Goal: Task Accomplishment & Management: Complete application form

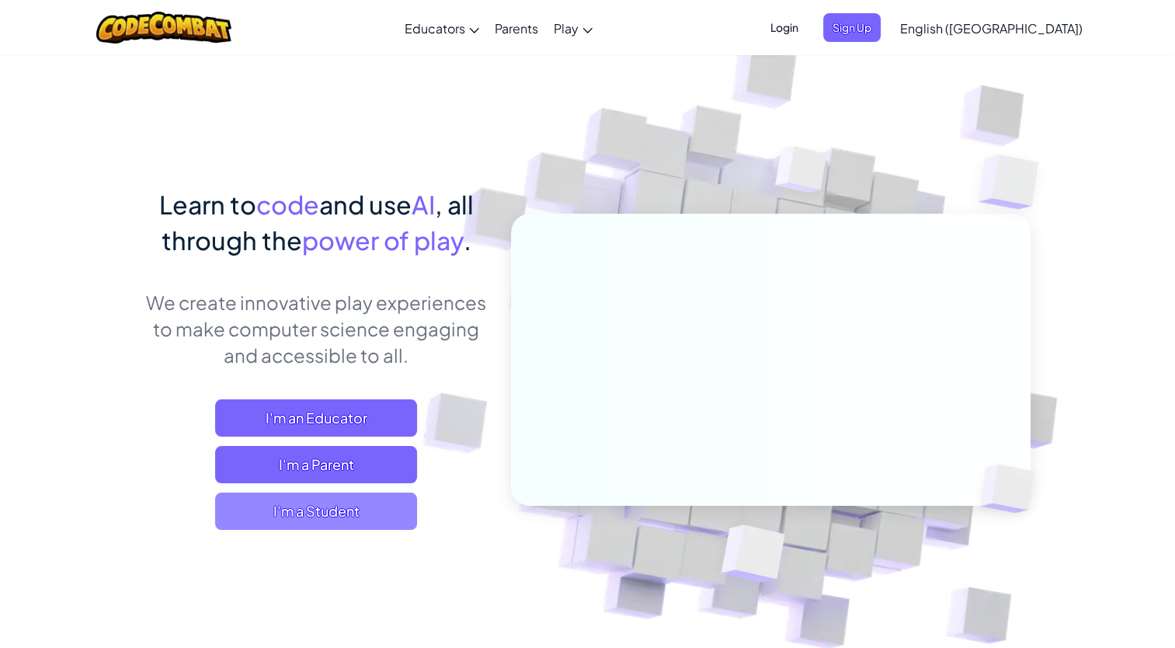
click at [331, 504] on span "I'm a Student" at bounding box center [316, 510] width 202 height 37
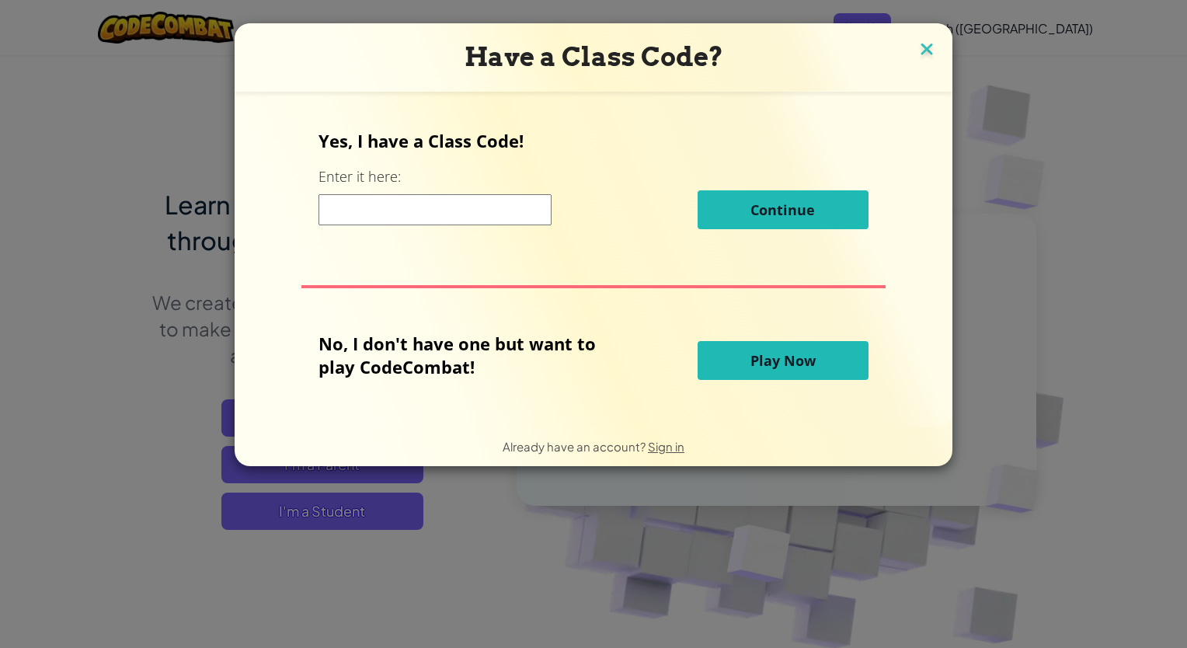
click at [918, 57] on img at bounding box center [926, 50] width 20 height 23
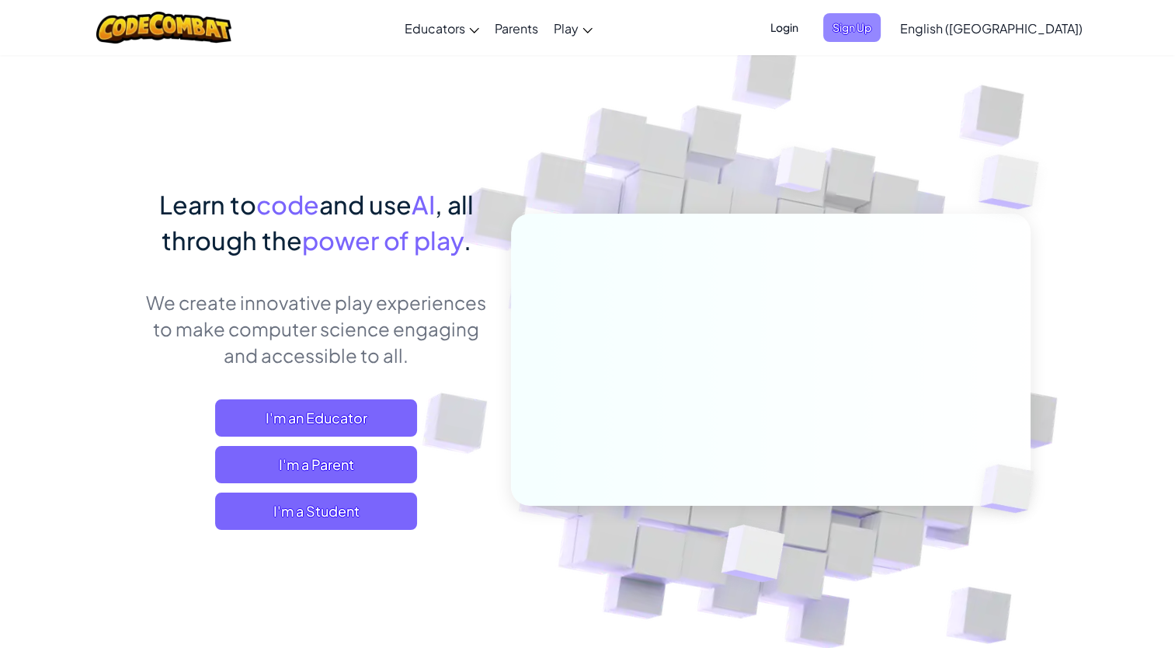
click at [881, 27] on span "Sign Up" at bounding box center [851, 27] width 57 height 29
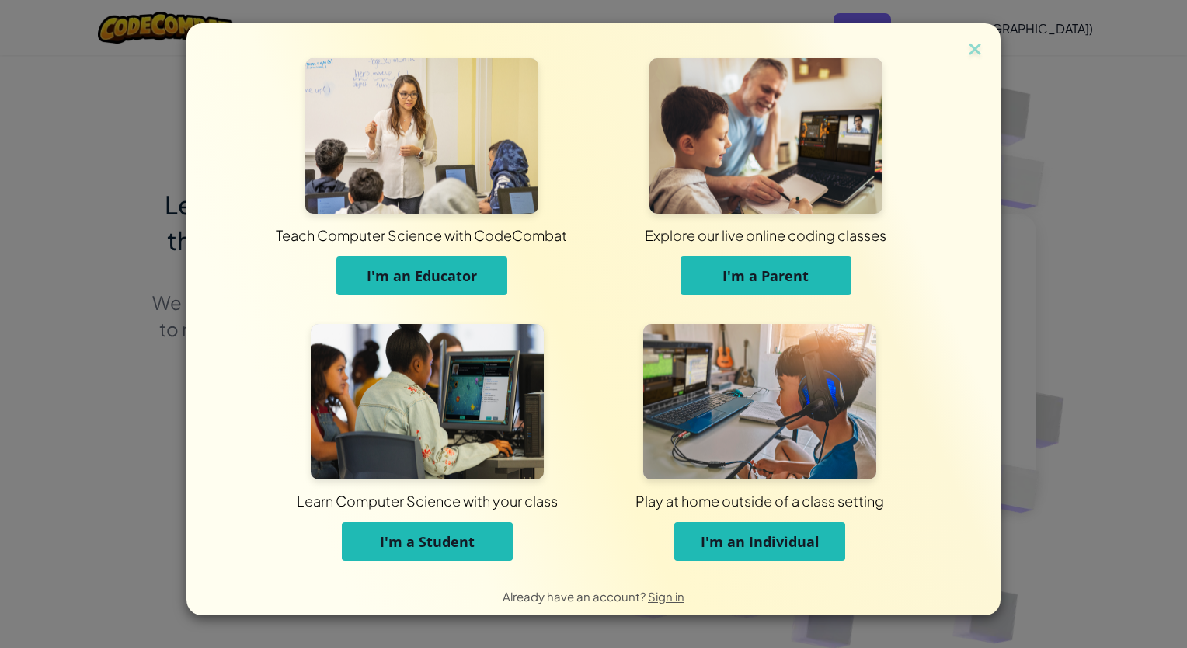
click at [411, 537] on span "I'm a Student" at bounding box center [427, 541] width 95 height 19
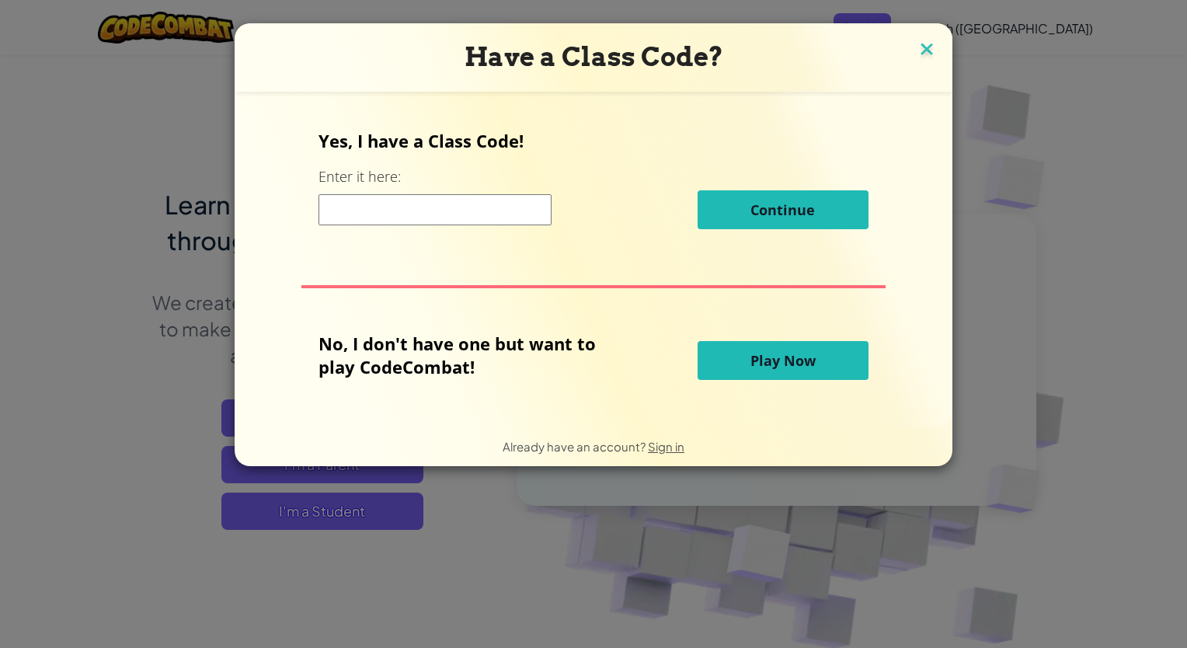
click at [931, 47] on img at bounding box center [926, 50] width 20 height 23
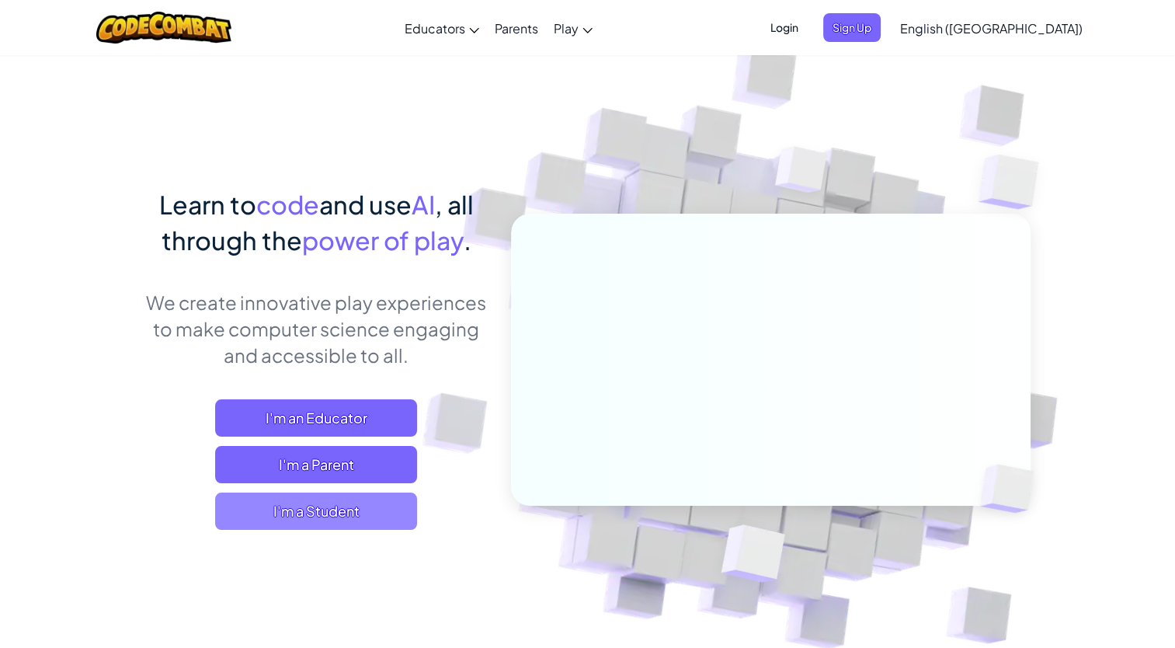
click at [346, 499] on span "I'm a Student" at bounding box center [316, 510] width 202 height 37
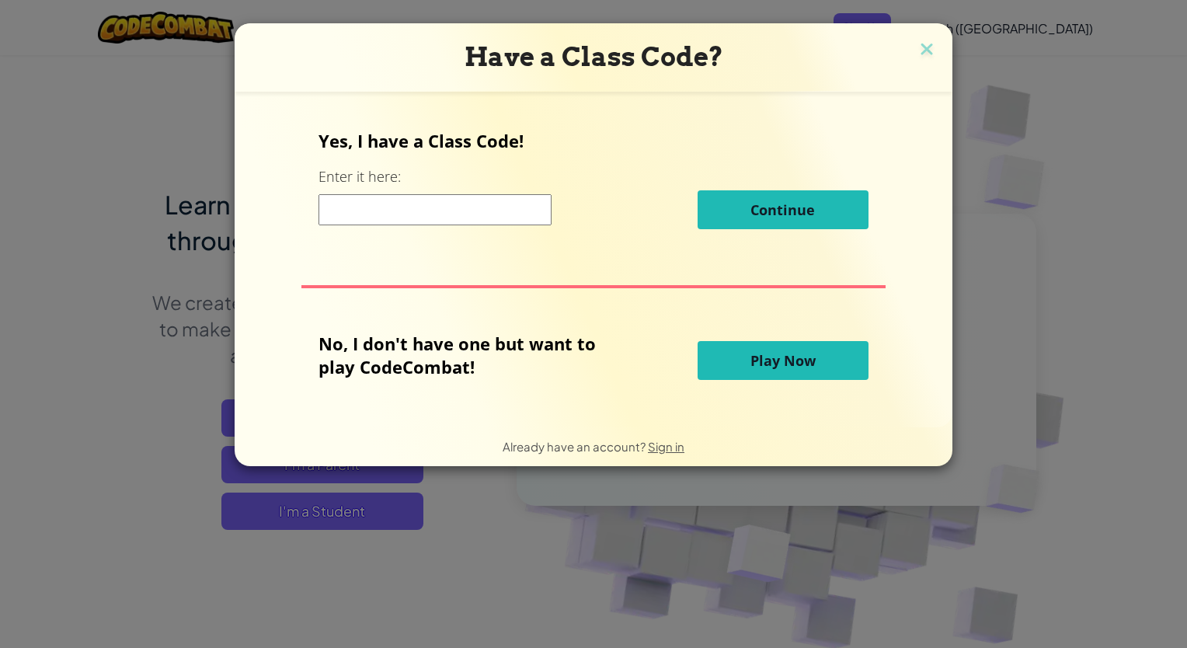
click at [767, 372] on button "Play Now" at bounding box center [782, 360] width 171 height 39
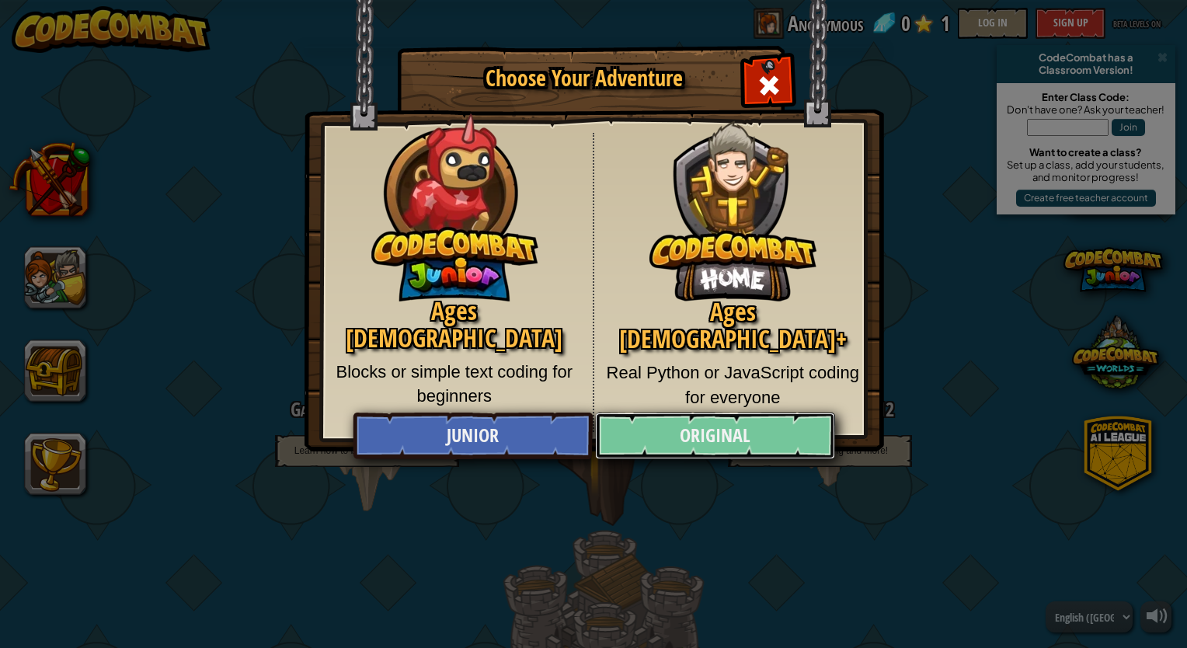
click at [748, 436] on link "Original" at bounding box center [714, 435] width 239 height 47
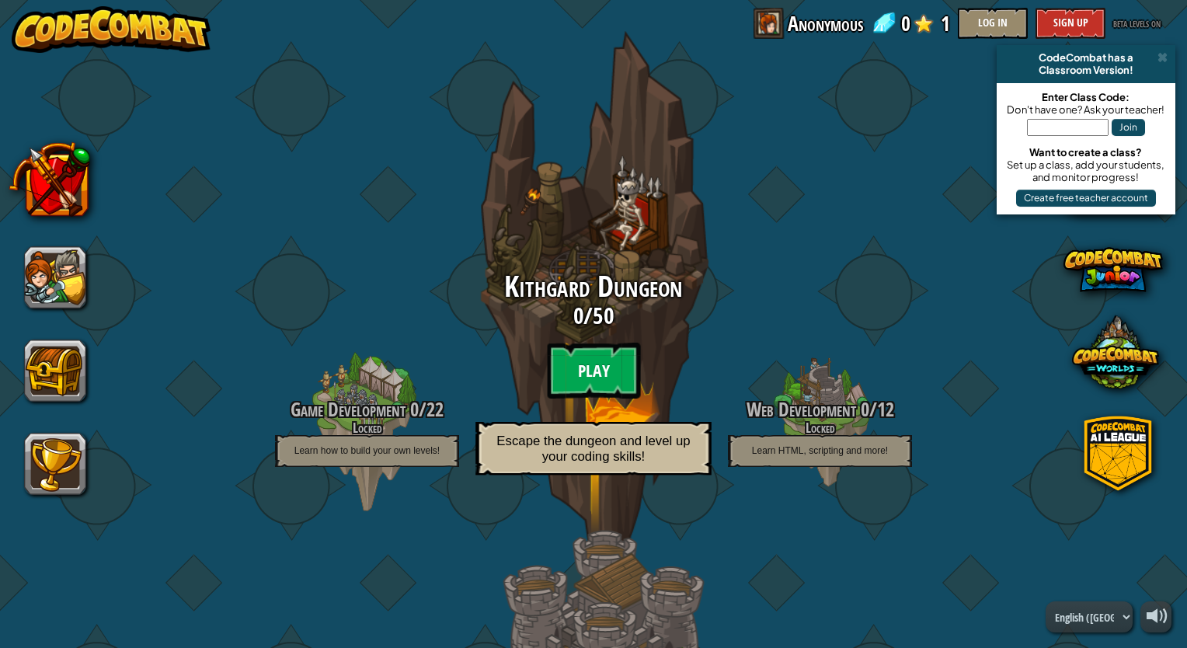
click at [606, 374] on btn "Play" at bounding box center [593, 370] width 93 height 56
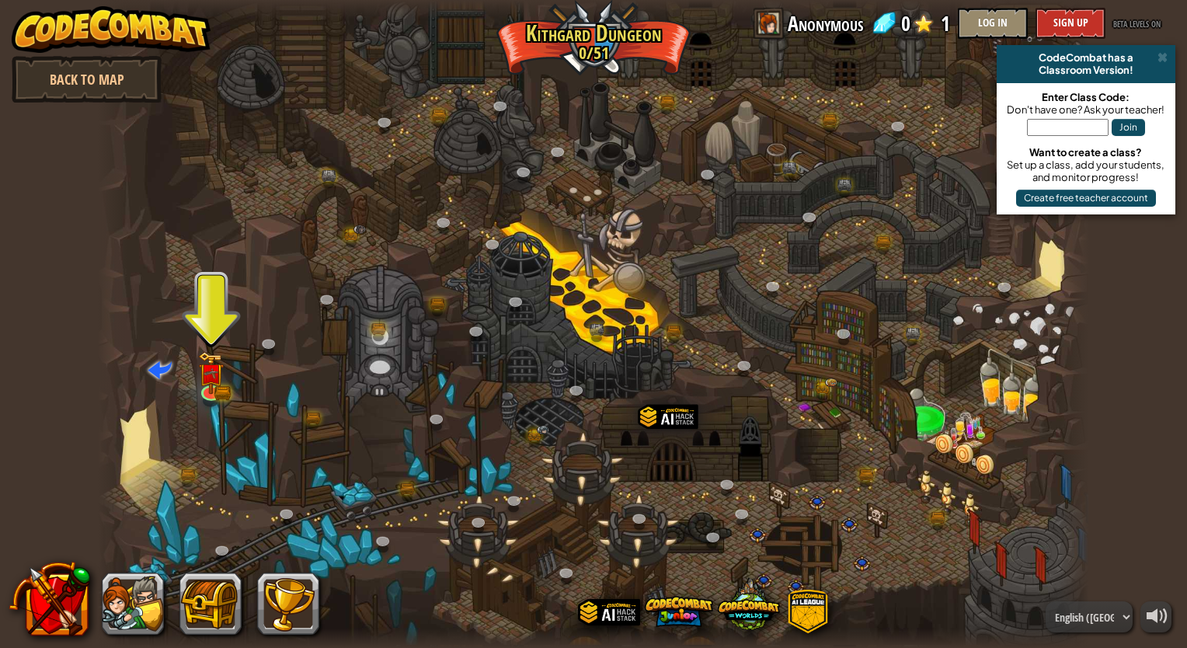
click at [228, 377] on div at bounding box center [593, 324] width 991 height 648
click at [218, 380] on img at bounding box center [211, 363] width 26 height 57
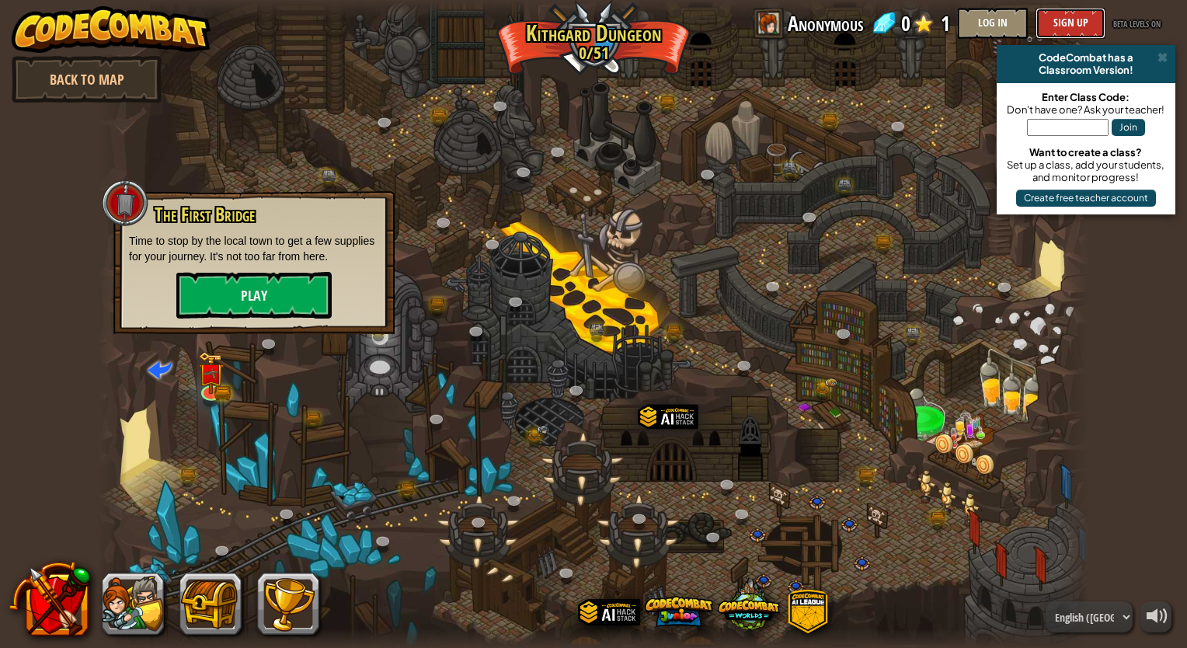
click at [1072, 13] on button "Sign Up" at bounding box center [1070, 23] width 70 height 31
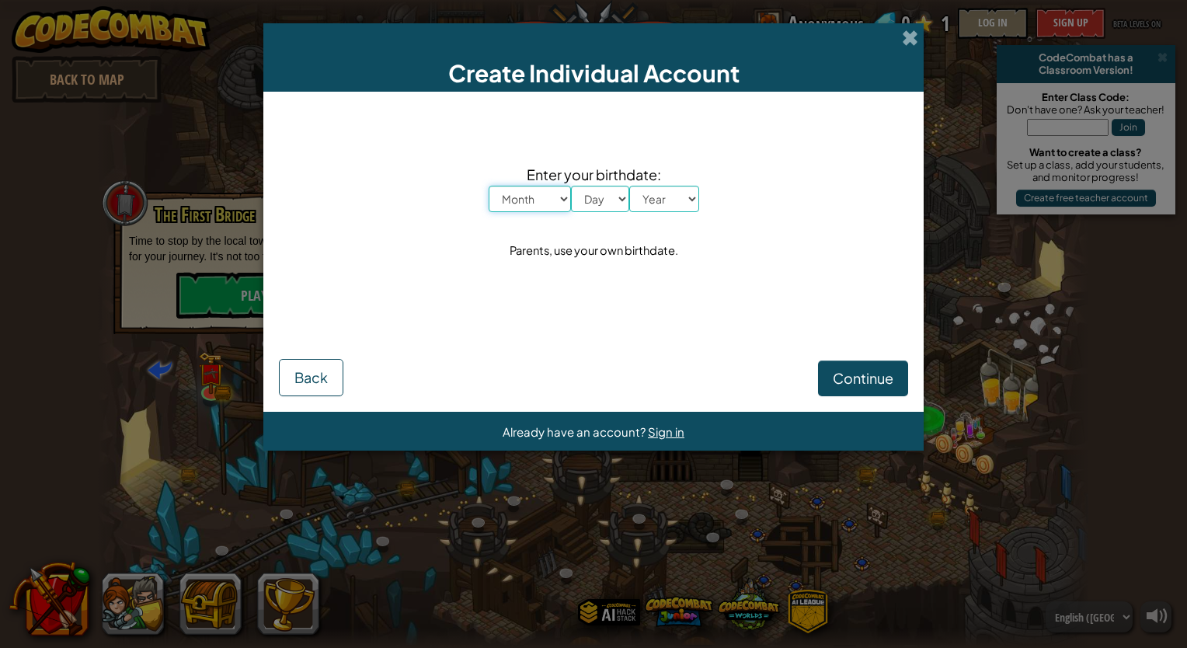
click at [547, 206] on select "Month January February March April May June July August September October Novem…" at bounding box center [529, 199] width 82 height 26
select select "11"
click at [488, 186] on select "Month January February March April May June July August September October Novem…" at bounding box center [529, 199] width 82 height 26
click at [592, 200] on select "Day 1 2 3 4 5 6 7 8 9 10 11 12 13 14 15 16 17 18 19 20 21 22 23 24 25 26 27 28 …" at bounding box center [600, 199] width 58 height 26
select select "5"
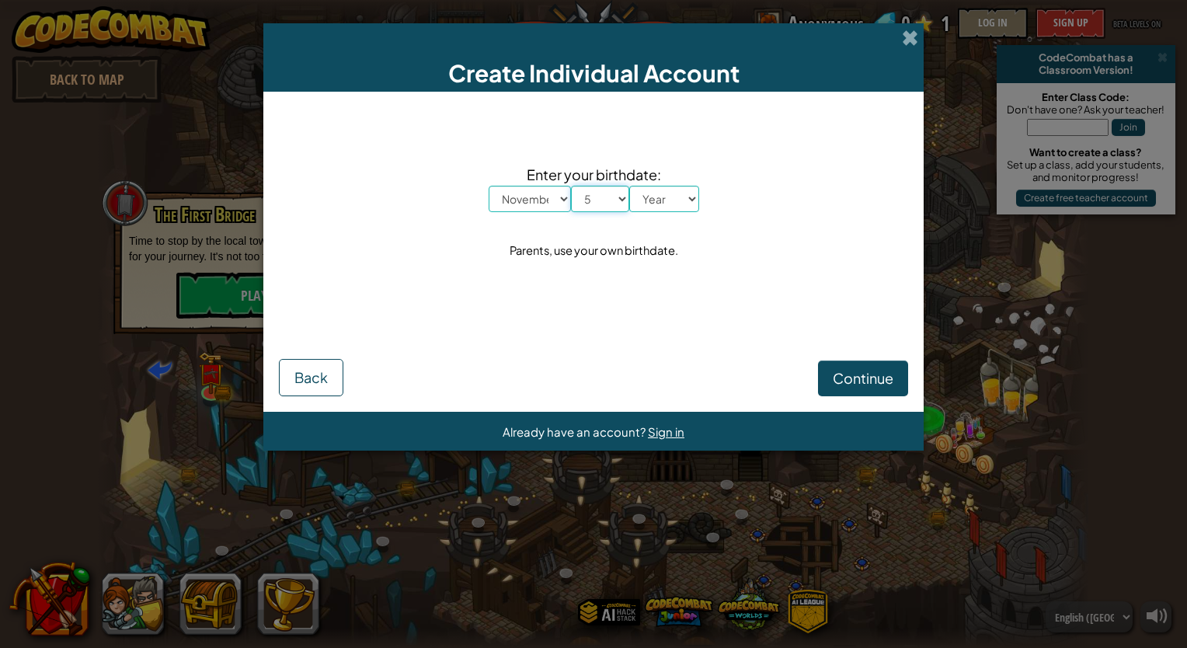
click at [571, 186] on select "Day 1 2 3 4 5 6 7 8 9 10 11 12 13 14 15 16 17 18 19 20 21 22 23 24 25 26 27 28 …" at bounding box center [600, 199] width 58 height 26
click at [665, 198] on select "Year 2025 2024 2023 2022 2021 2020 2019 2018 2017 2016 2015 2014 2013 2012 2011…" at bounding box center [664, 199] width 70 height 26
select select "2007"
click at [629, 186] on select "Year 2025 2024 2023 2022 2021 2020 2019 2018 2017 2016 2015 2014 2013 2012 2011…" at bounding box center [664, 199] width 70 height 26
click at [845, 380] on span "Continue" at bounding box center [862, 378] width 61 height 18
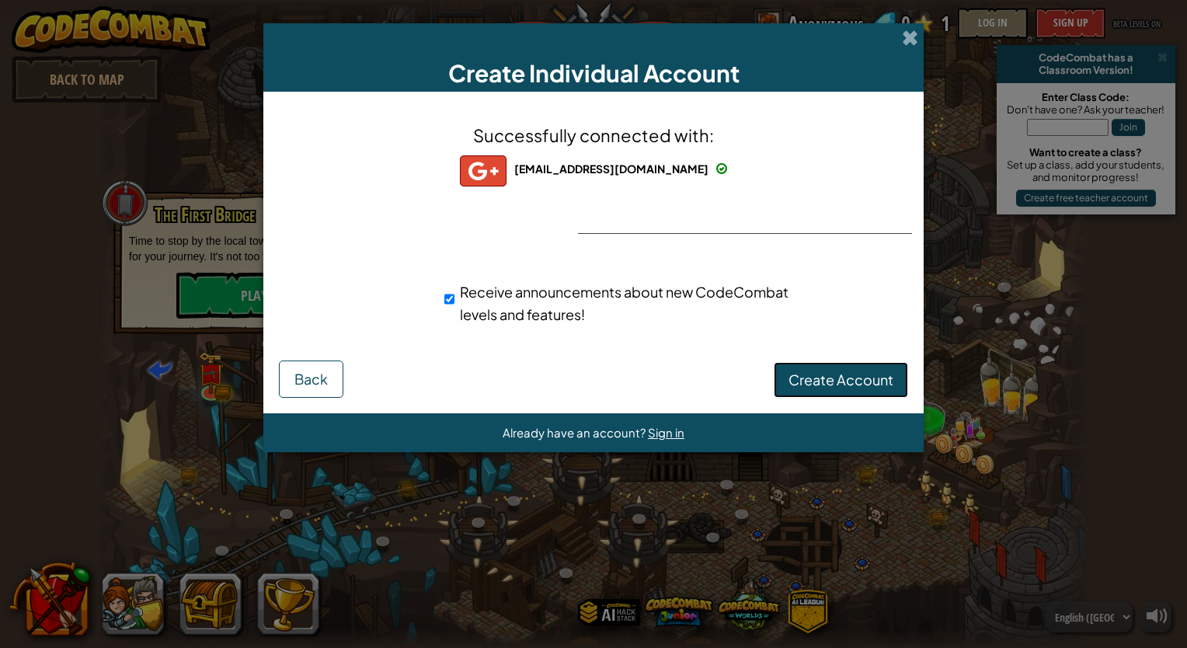
click at [813, 384] on span "Create Account" at bounding box center [840, 379] width 105 height 18
click at [832, 367] on button "Create Account" at bounding box center [840, 380] width 134 height 36
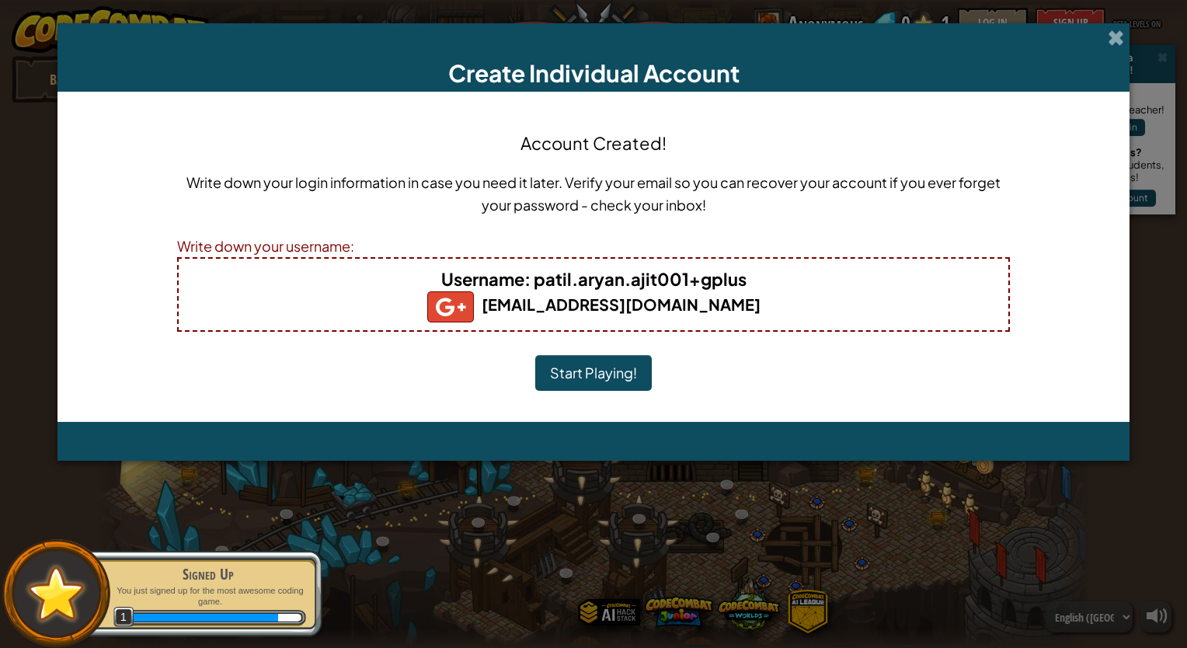
click at [742, 276] on b "Username : patil.aryan.ajit001+gplus" at bounding box center [593, 279] width 305 height 22
click at [609, 377] on button "Start Playing!" at bounding box center [593, 373] width 116 height 36
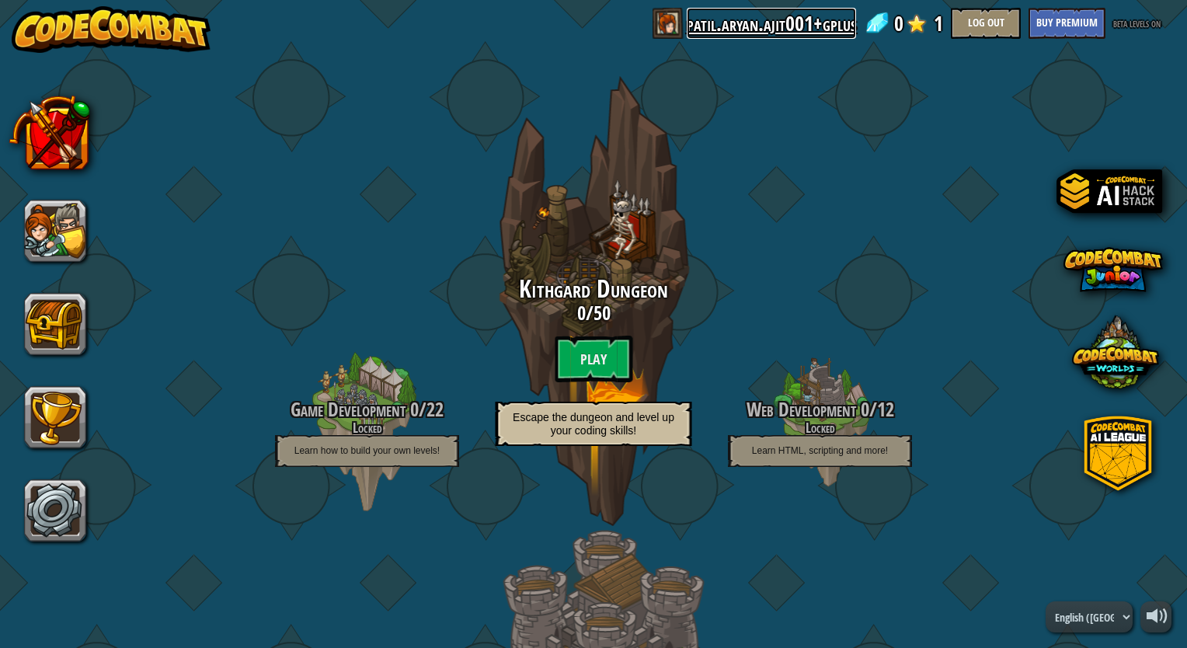
click at [777, 24] on link "patil.aryan.ajit001+gplus" at bounding box center [770, 23] width 169 height 31
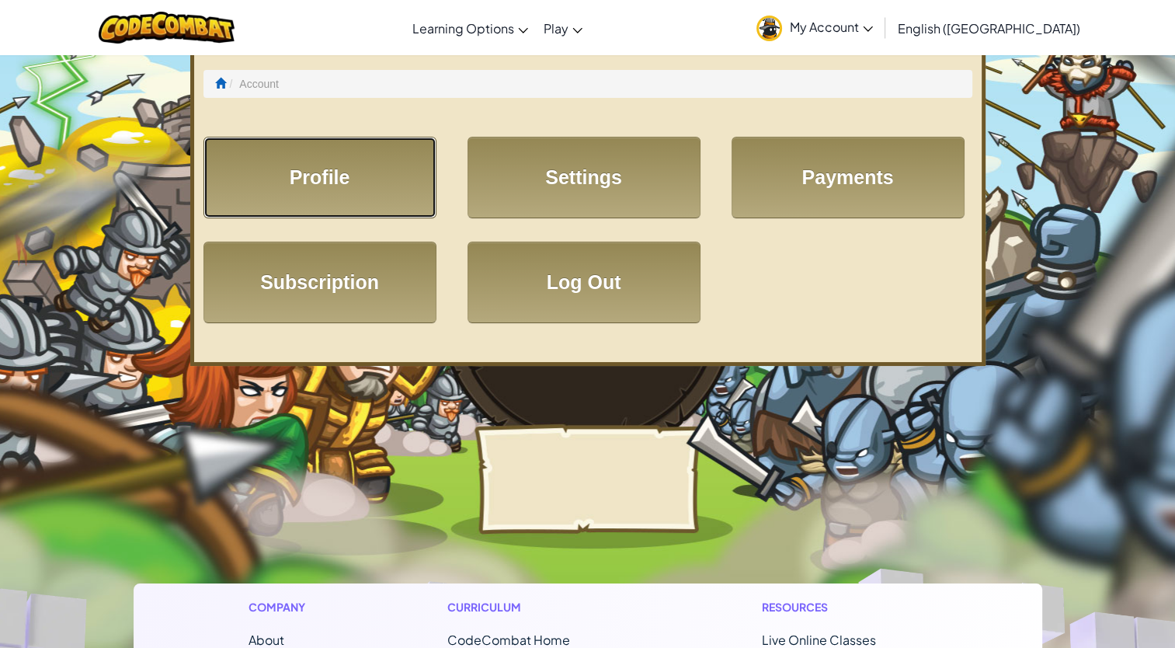
click at [362, 196] on link "Profile" at bounding box center [319, 178] width 233 height 82
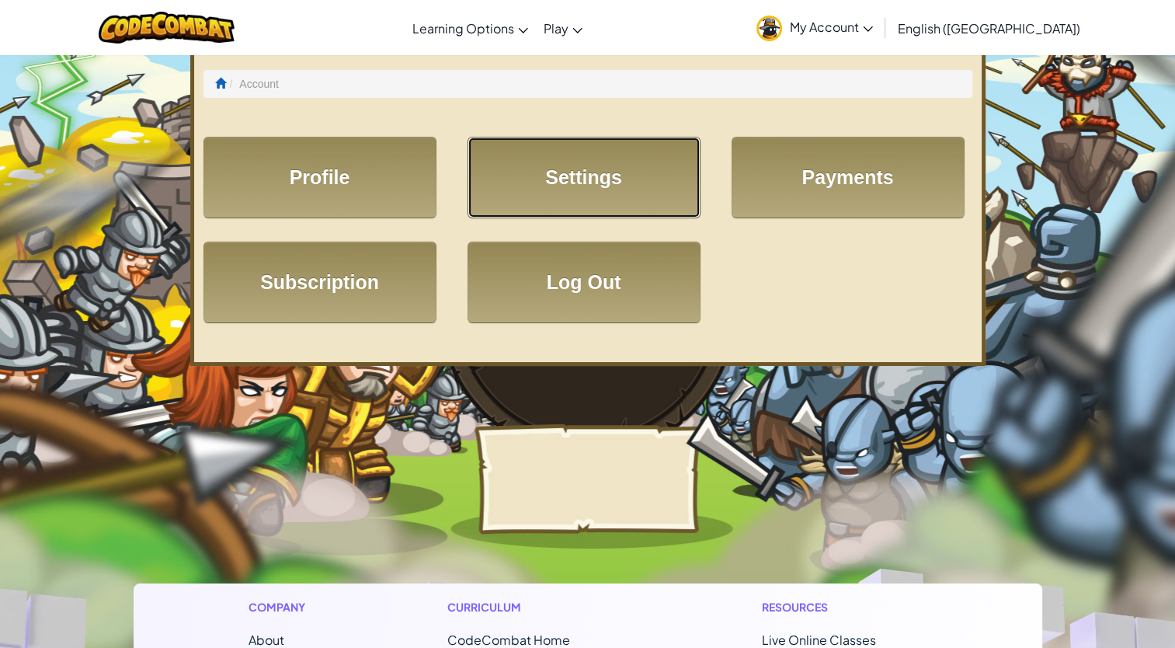
click at [596, 181] on link "Settings" at bounding box center [583, 178] width 233 height 82
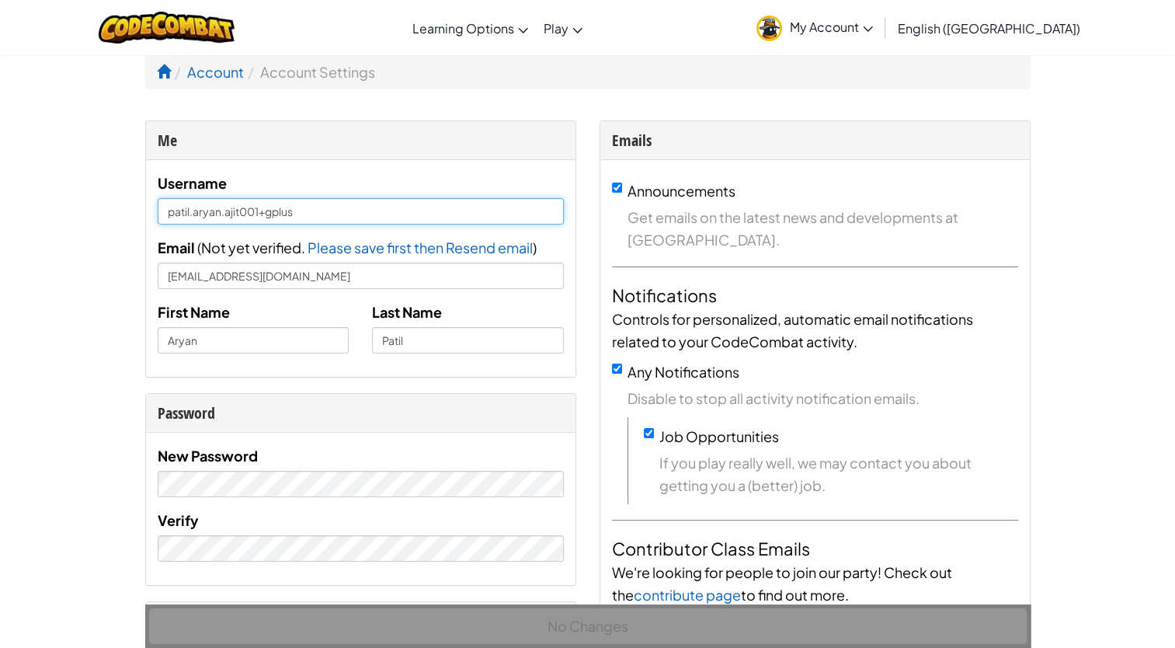
click at [297, 214] on input "patil.aryan.ajit001+gplus" at bounding box center [361, 211] width 406 height 26
type input "p"
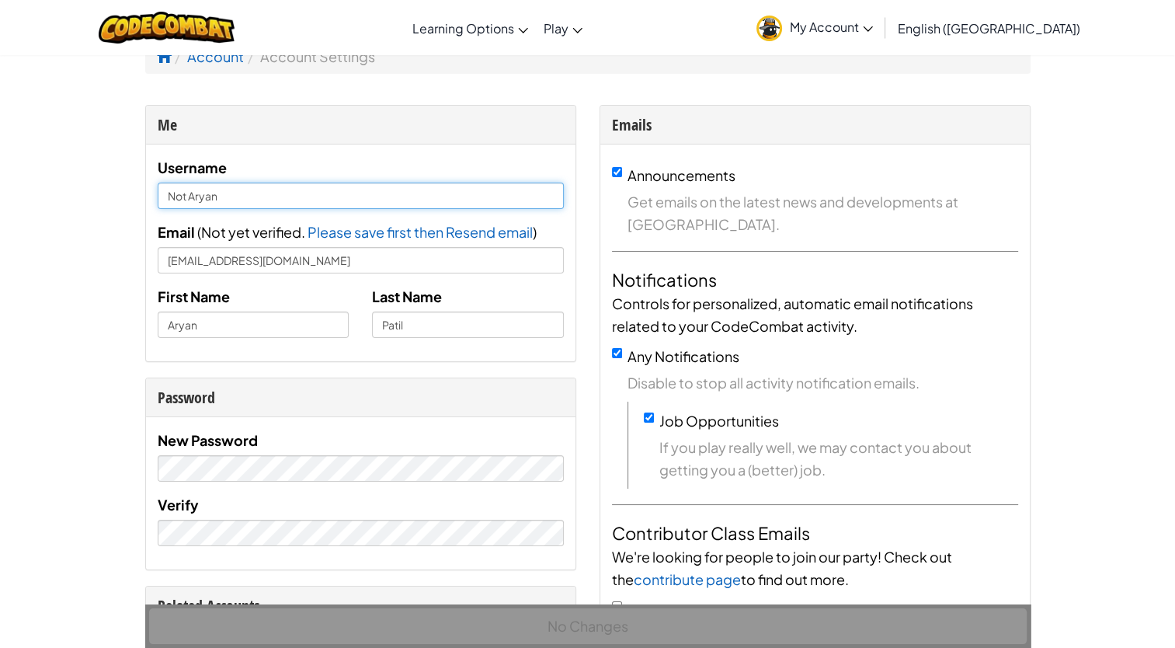
scroll to position [15, 0]
type input "Not Aryan"
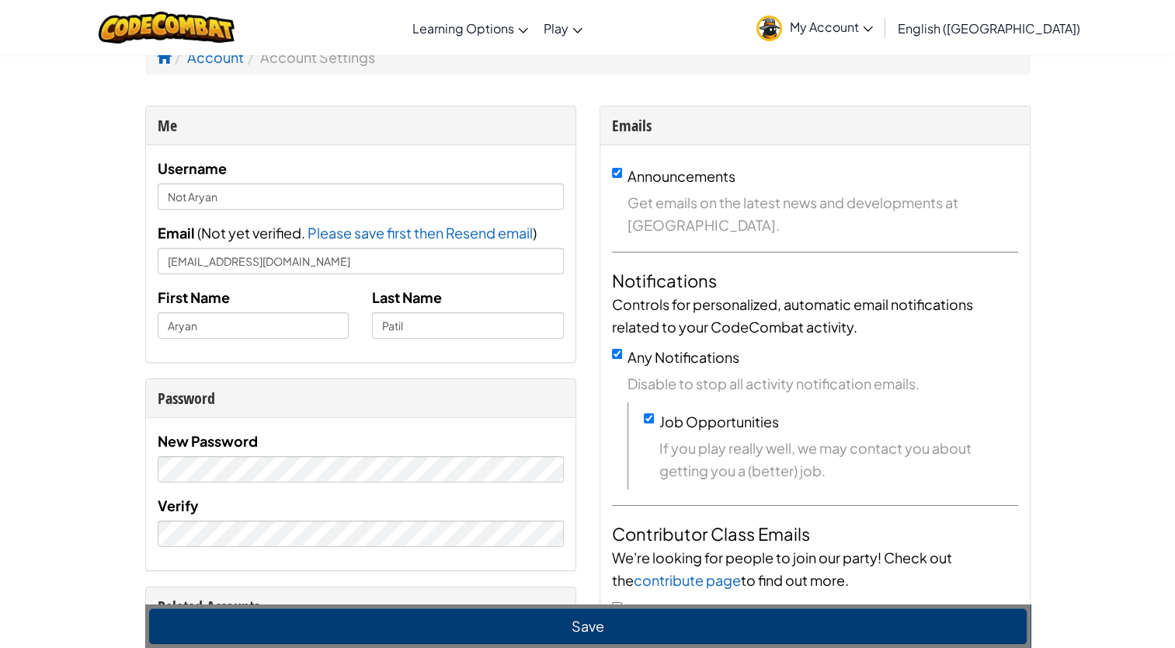
click at [235, 33] on img at bounding box center [167, 28] width 136 height 32
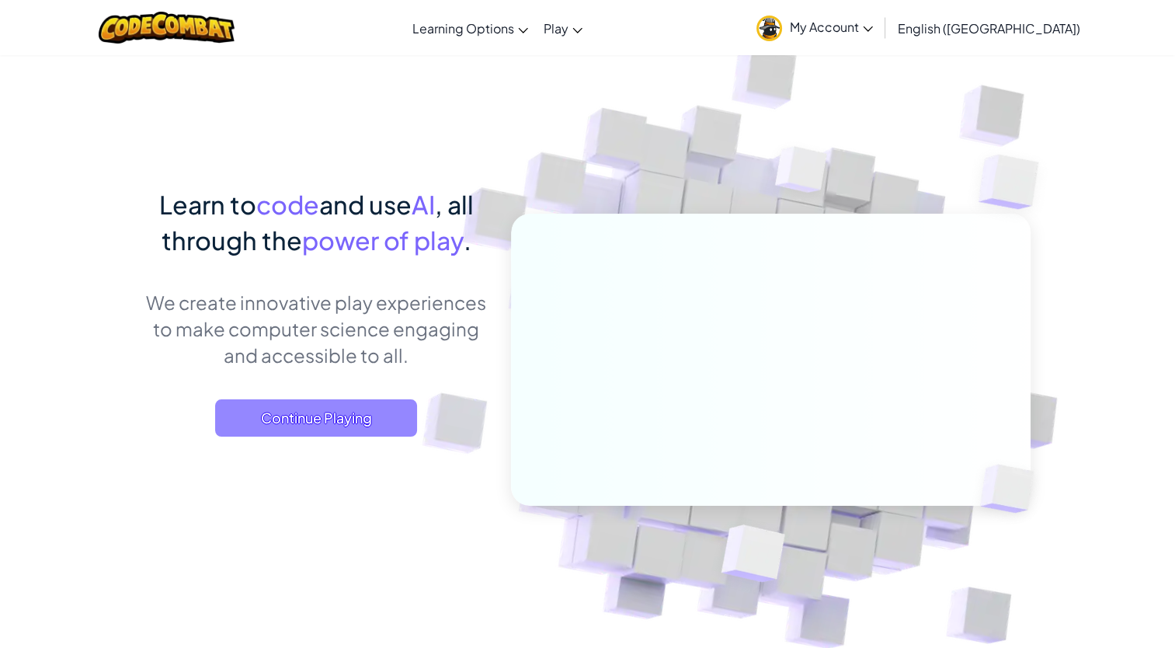
click at [342, 412] on span "Continue Playing" at bounding box center [316, 417] width 202 height 37
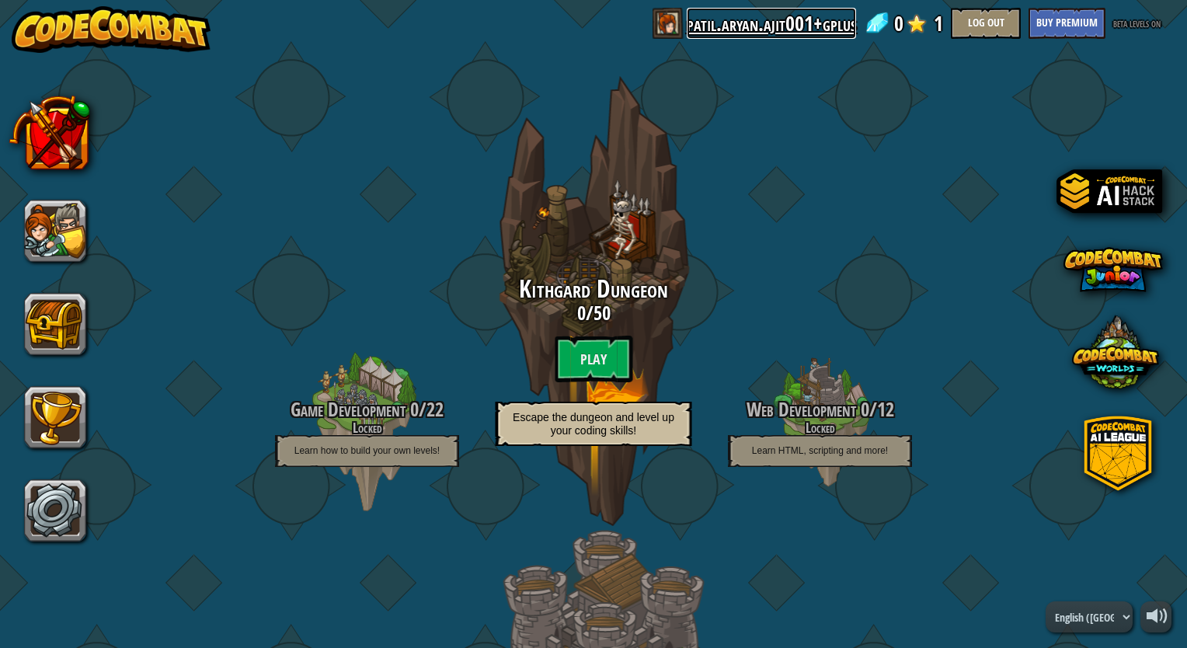
click at [785, 28] on link "patil.aryan.ajit001+gplus" at bounding box center [770, 23] width 169 height 31
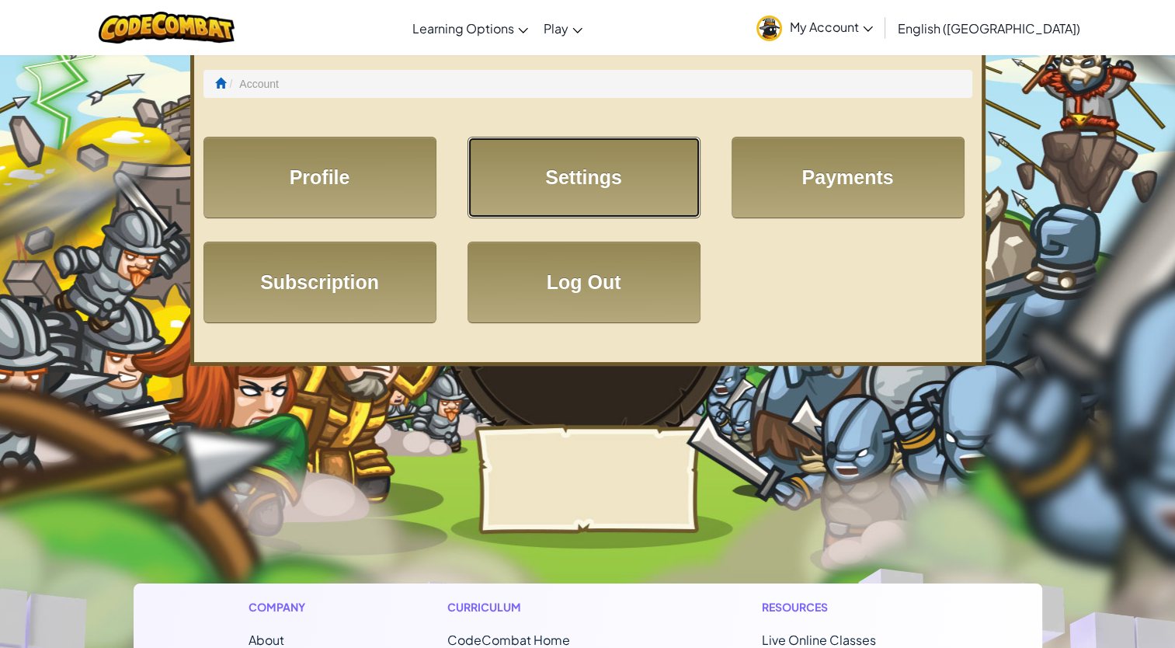
click at [582, 158] on link "Settings" at bounding box center [583, 178] width 233 height 82
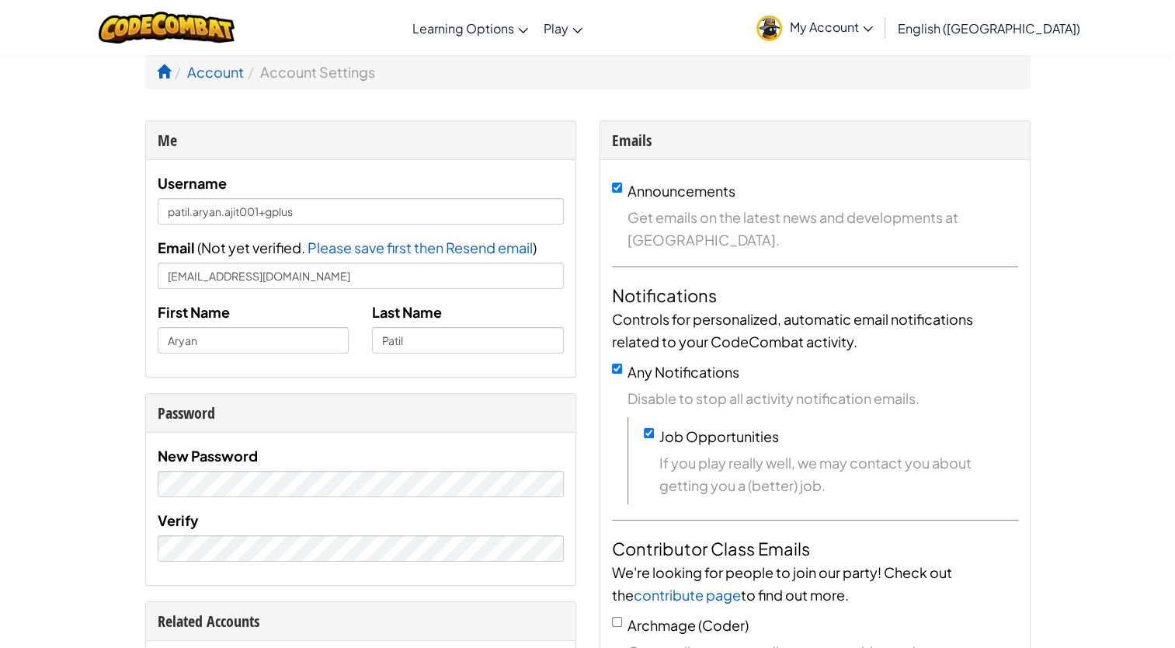
click at [317, 196] on div "Username patil.aryan.ajit001+gplus" at bounding box center [361, 198] width 406 height 53
click at [304, 216] on input "patil.aryan.ajit001+gplus" at bounding box center [361, 211] width 406 height 26
type input "p"
type input "Not Aryan"
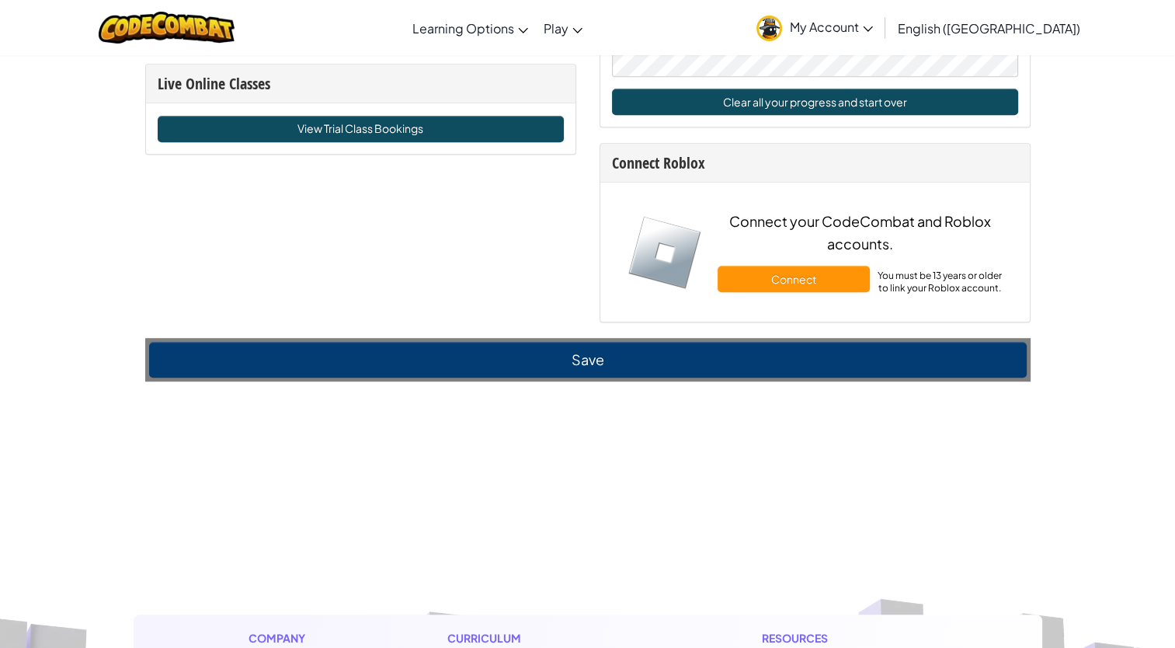
scroll to position [1000, 0]
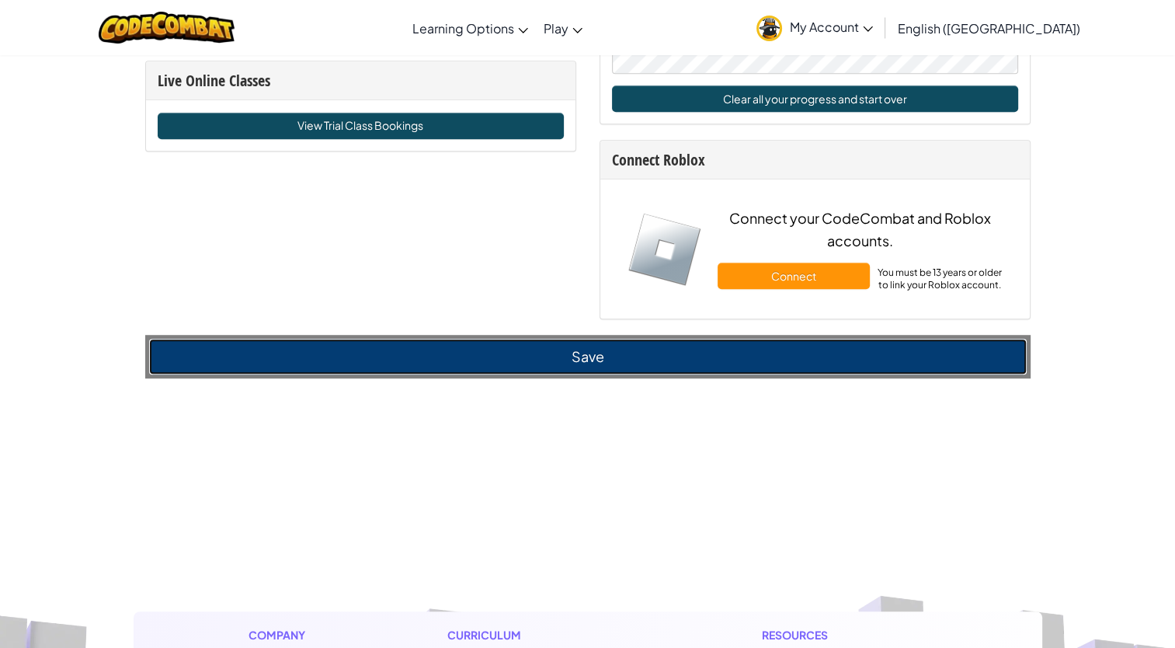
click at [441, 374] on button "Save" at bounding box center [587, 357] width 877 height 36
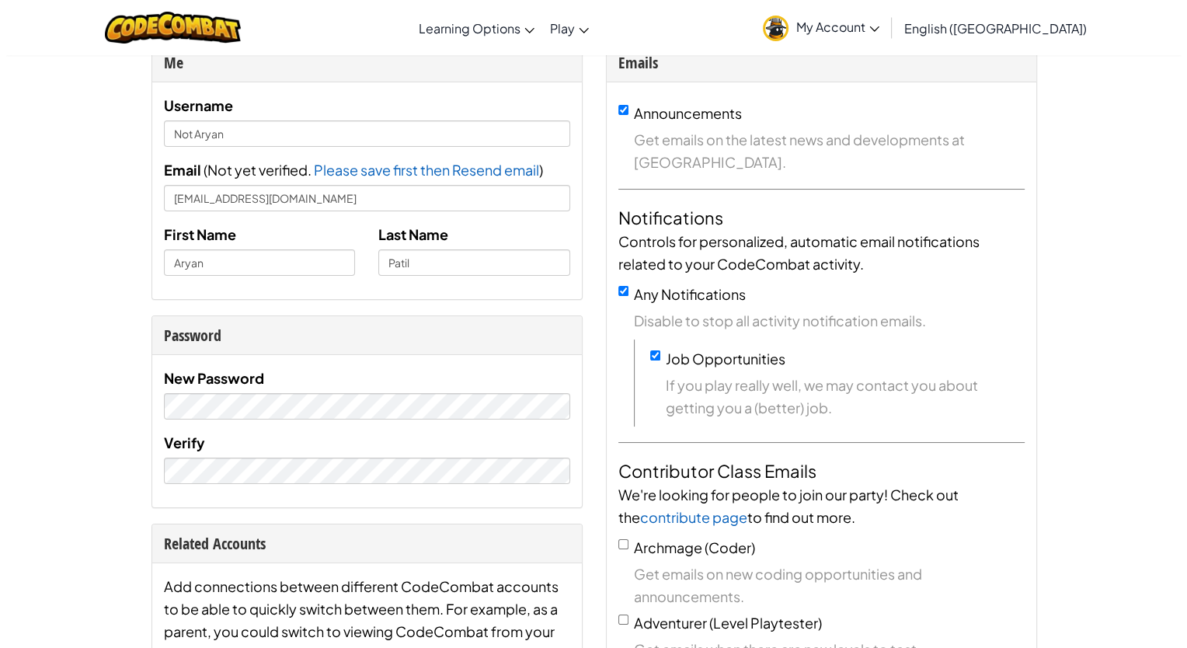
scroll to position [0, 0]
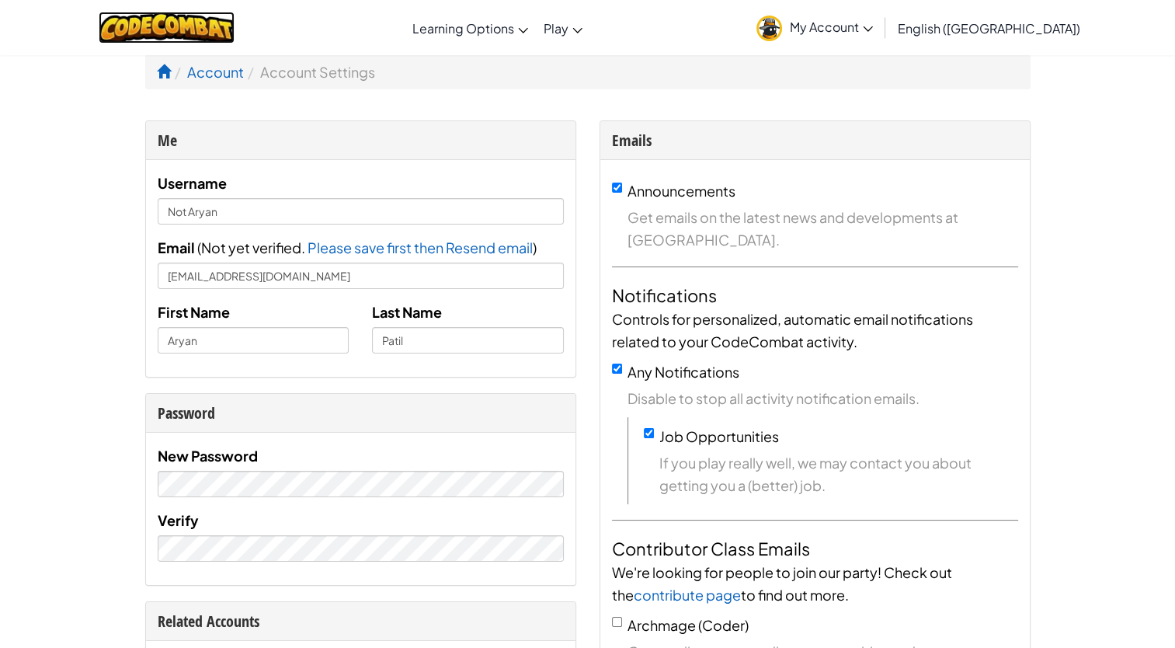
click at [231, 36] on img at bounding box center [167, 28] width 136 height 32
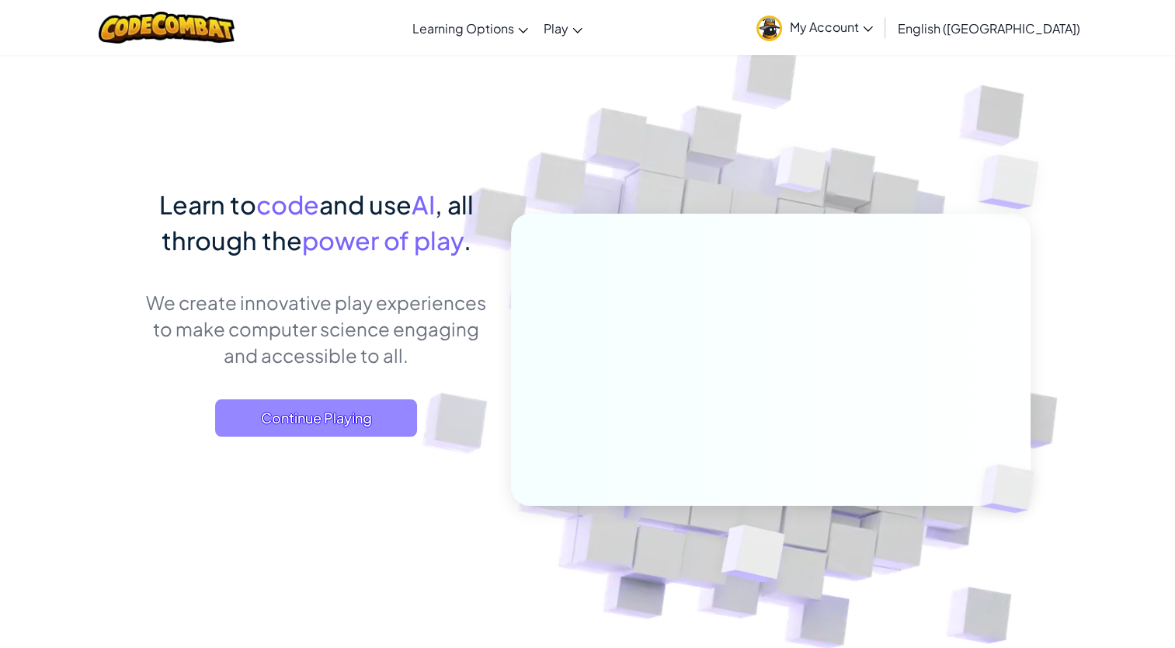
click at [332, 428] on span "Continue Playing" at bounding box center [316, 417] width 202 height 37
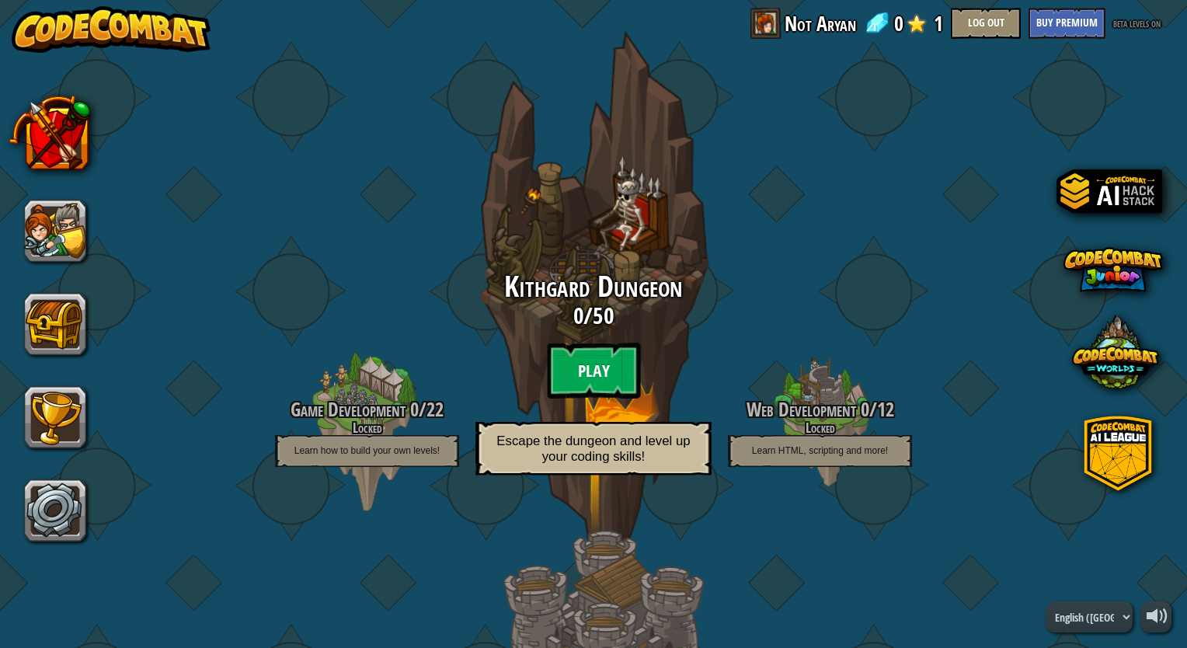
click at [569, 355] on btn "Play" at bounding box center [593, 370] width 93 height 56
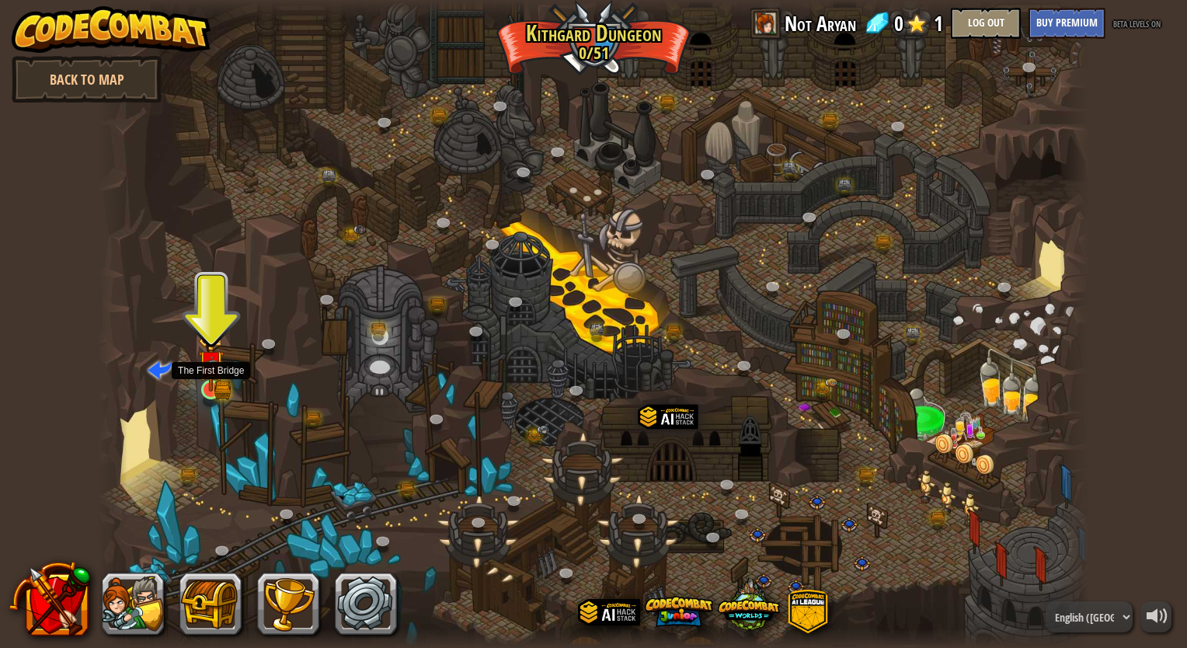
click at [202, 378] on img at bounding box center [211, 363] width 26 height 57
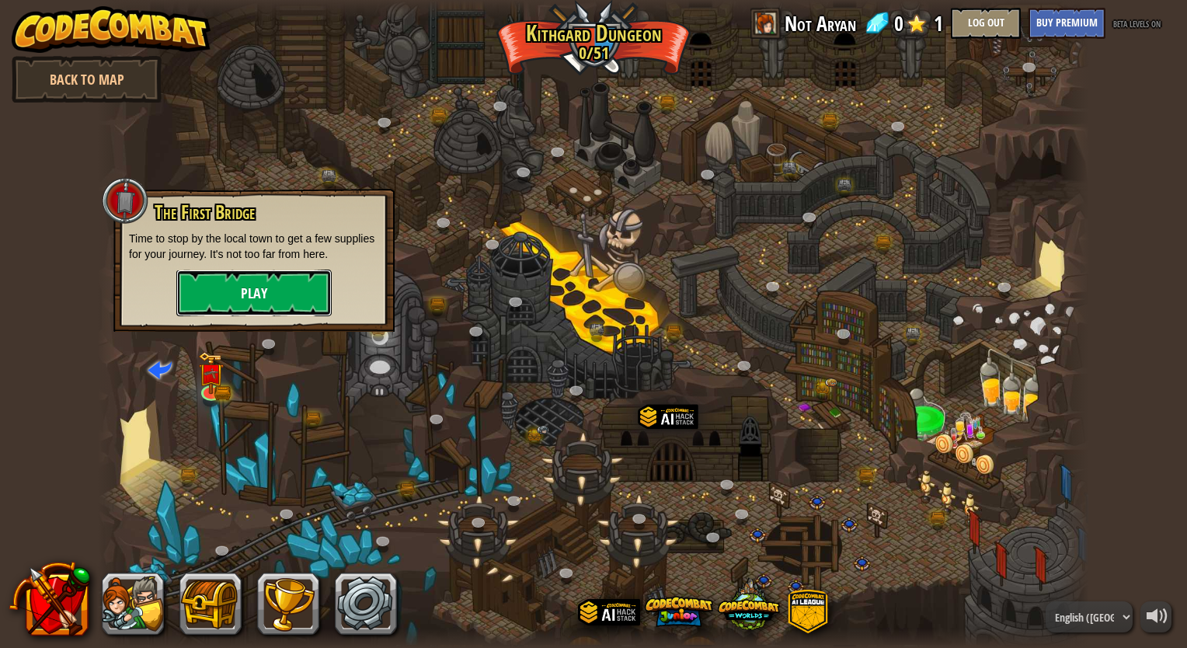
click at [261, 297] on button "Play" at bounding box center [253, 292] width 155 height 47
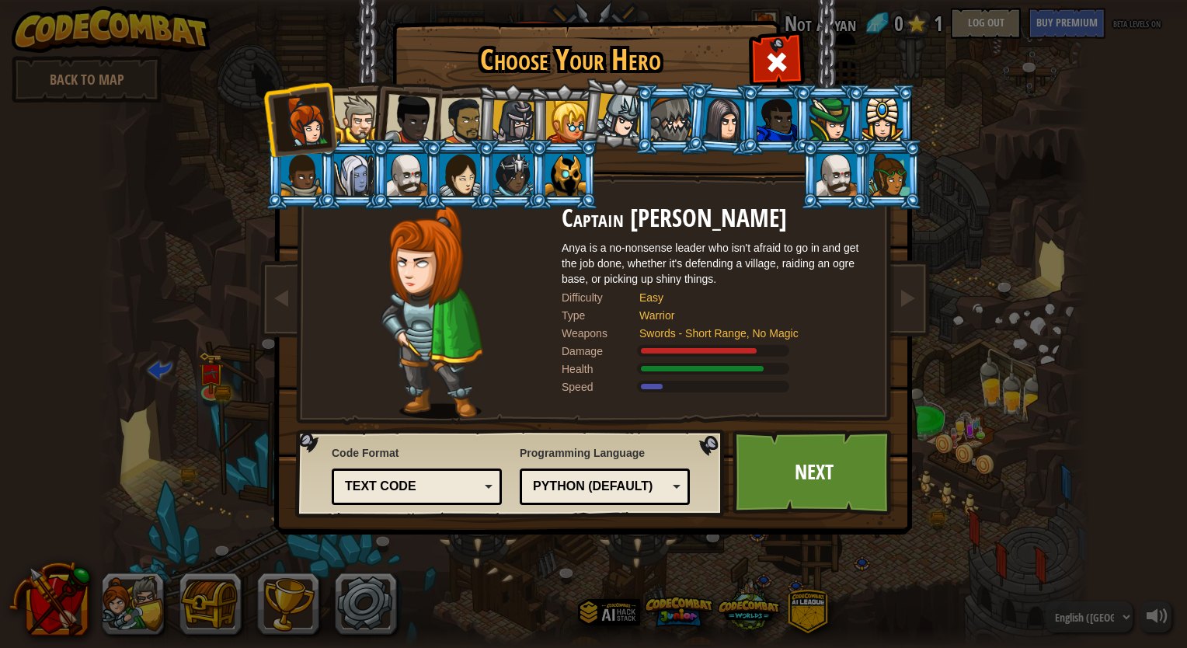
click at [363, 123] on div at bounding box center [357, 119] width 47 height 47
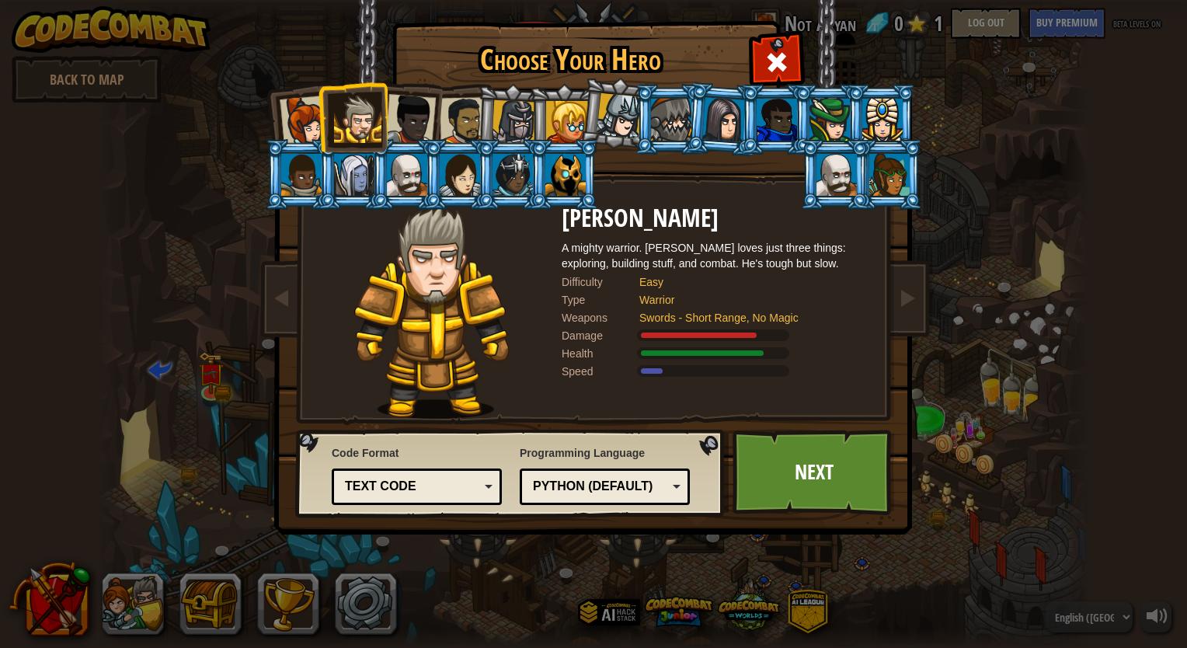
click at [299, 124] on div at bounding box center [305, 121] width 51 height 51
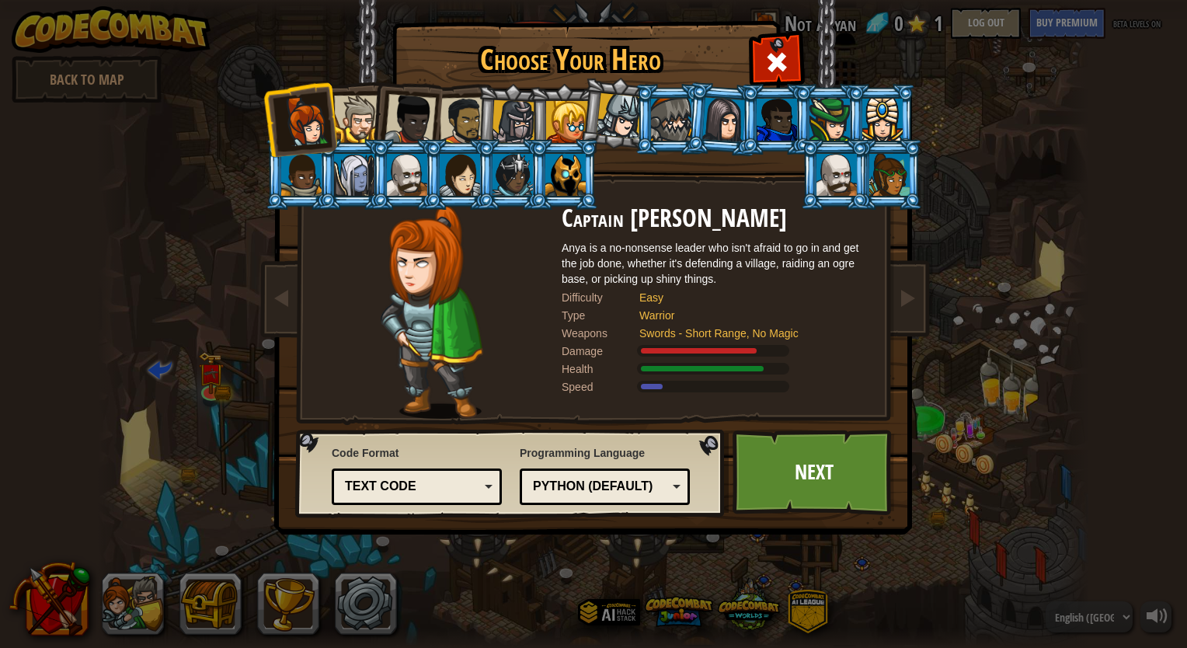
click at [357, 116] on div at bounding box center [357, 119] width 47 height 47
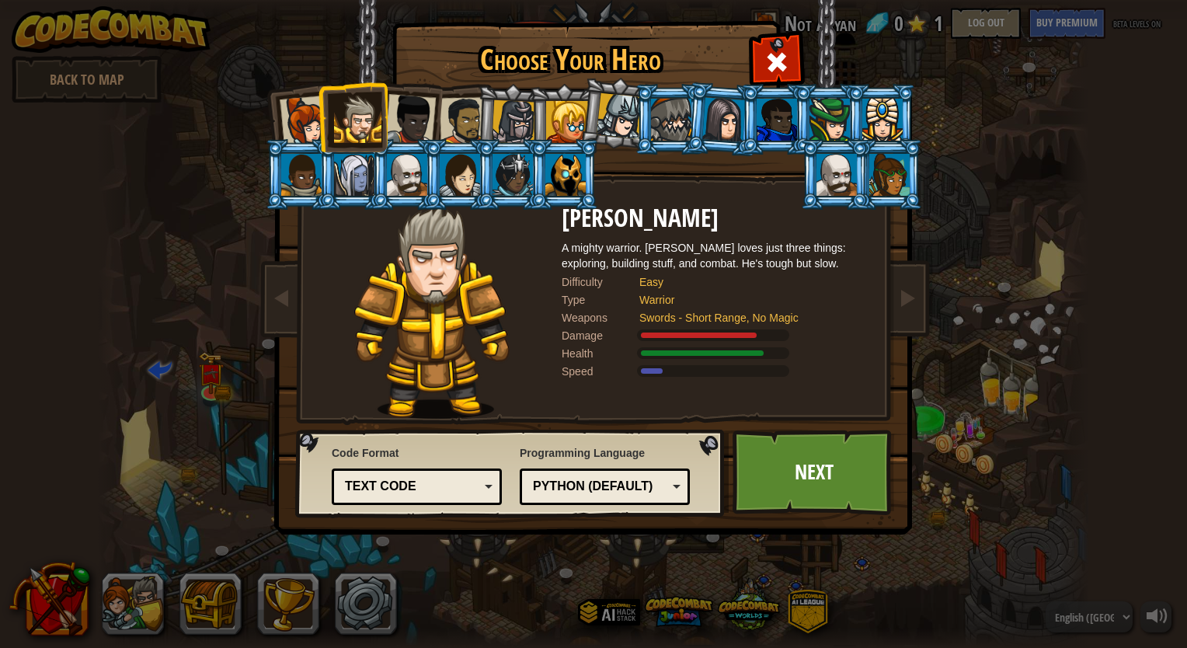
click at [412, 112] on div at bounding box center [409, 119] width 51 height 51
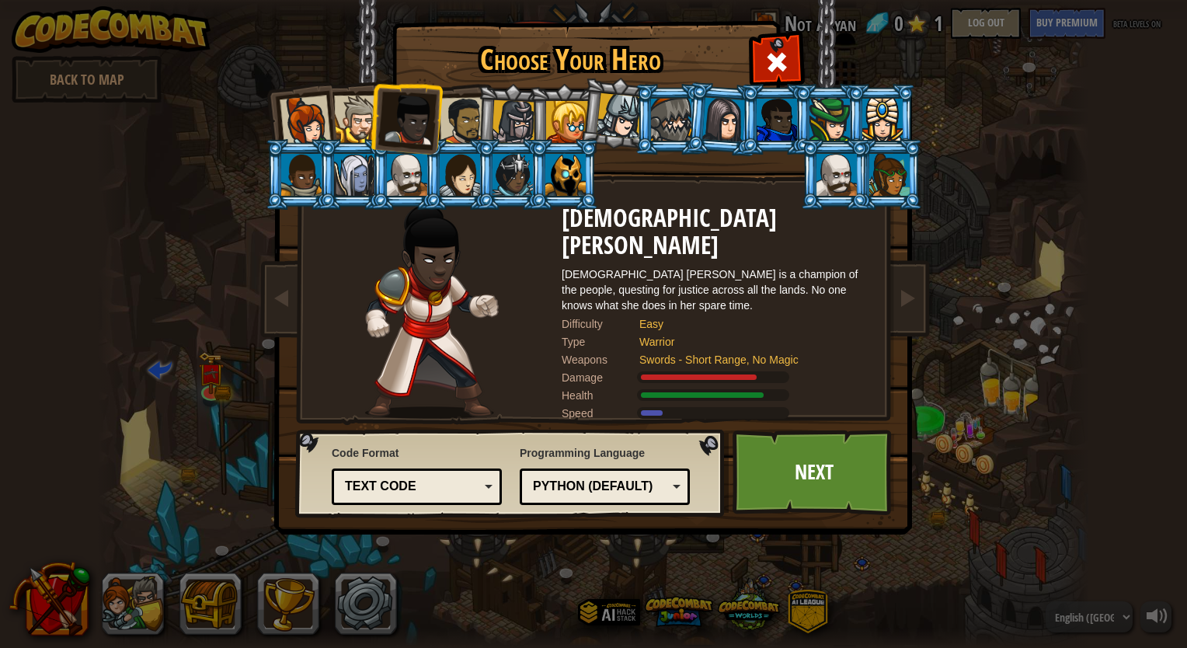
click at [457, 113] on div at bounding box center [464, 121] width 48 height 48
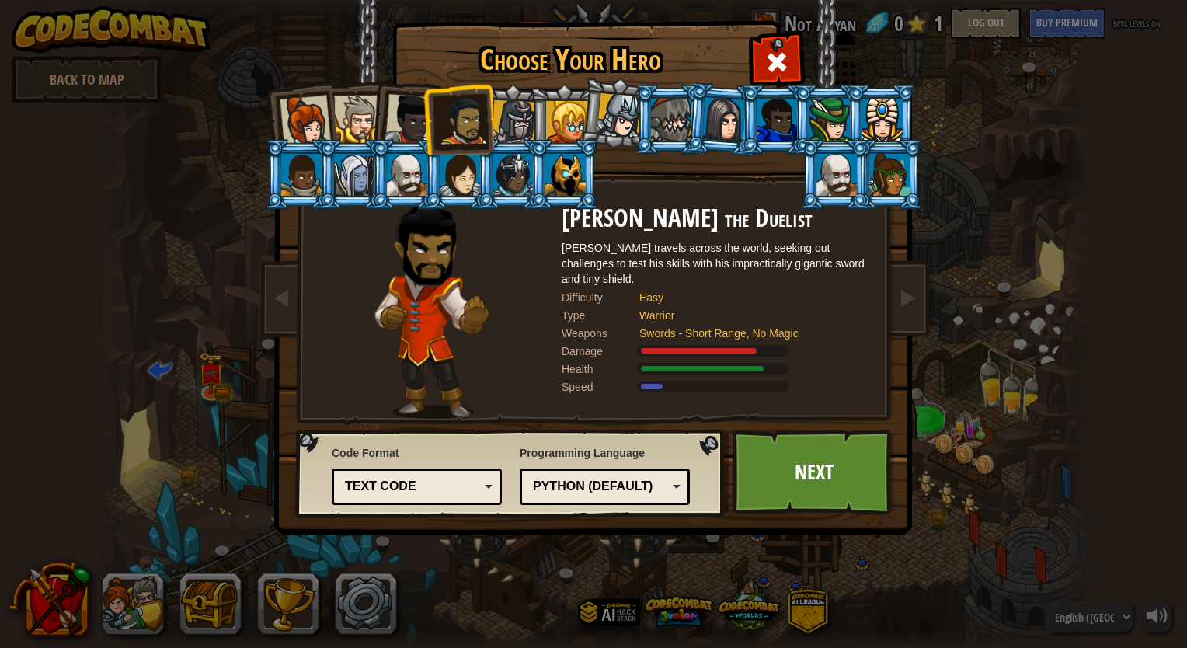
click at [519, 129] on div at bounding box center [514, 122] width 44 height 44
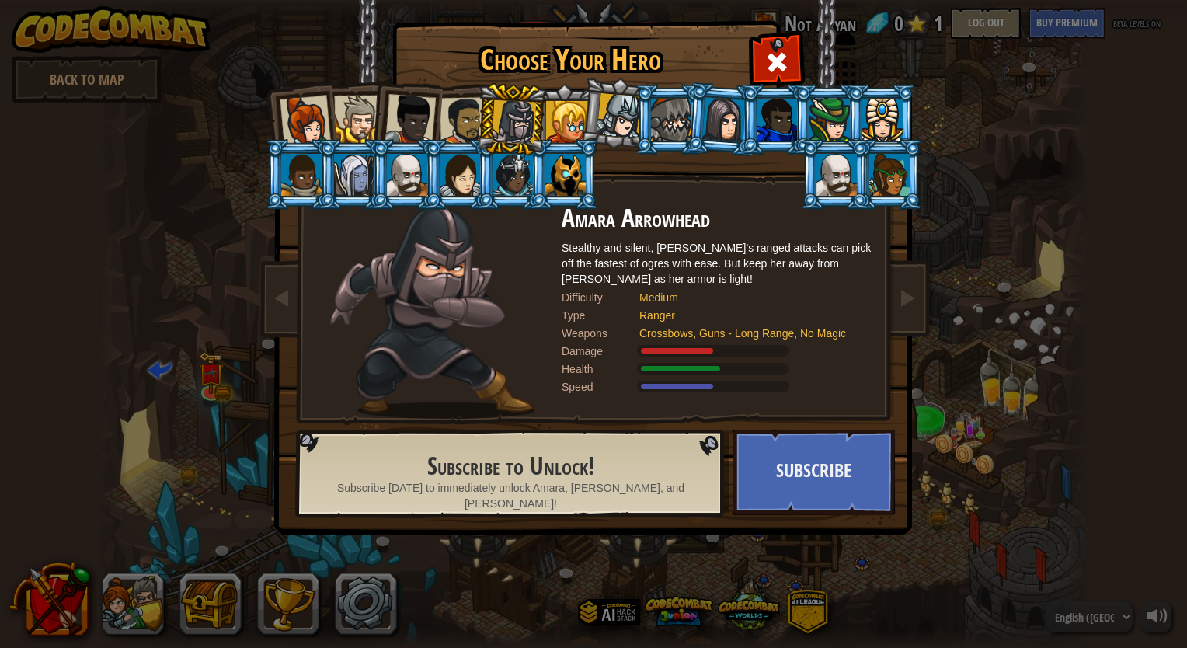
click at [561, 120] on div at bounding box center [567, 122] width 42 height 42
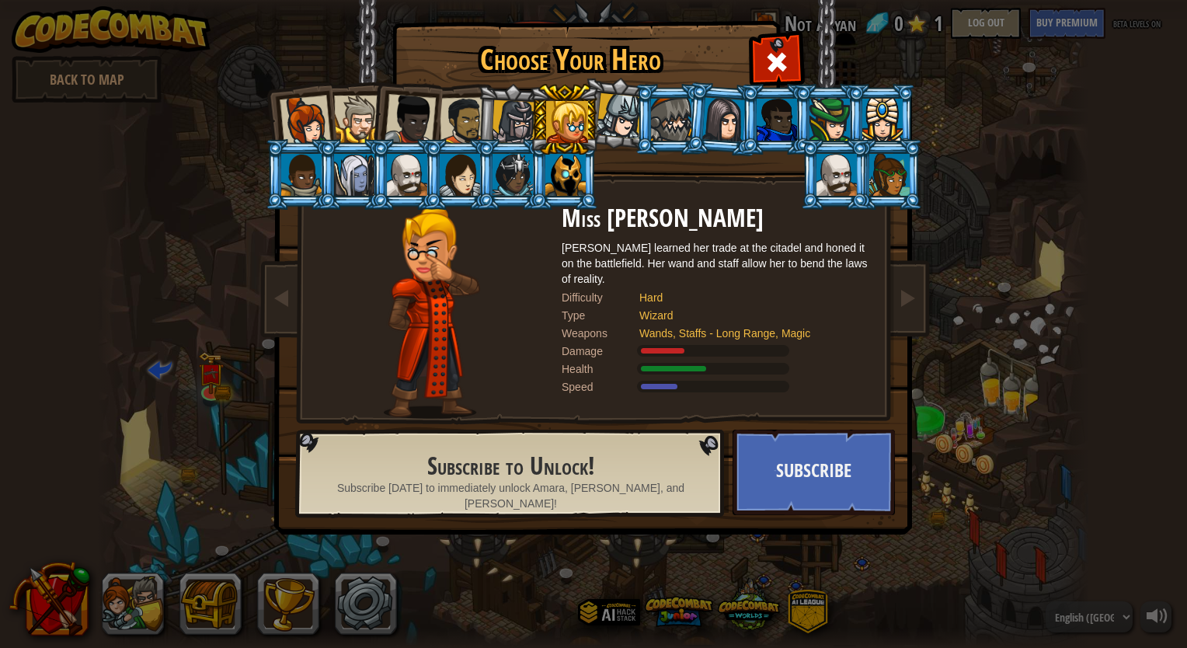
click at [612, 123] on div at bounding box center [619, 116] width 46 height 46
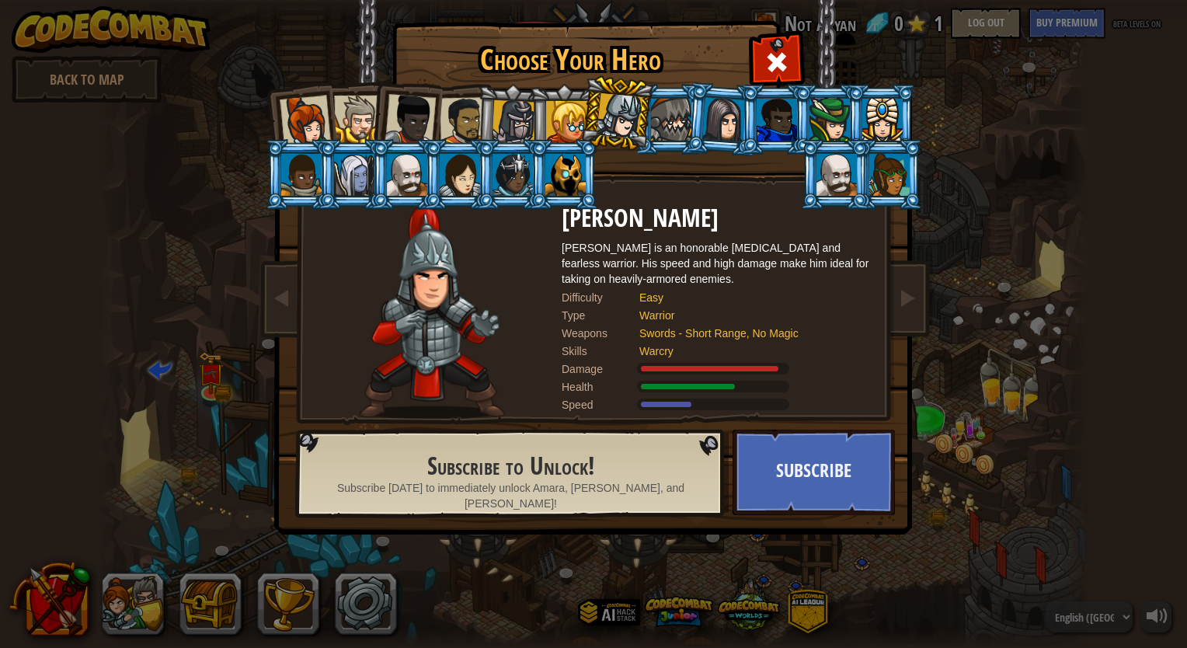
click at [738, 126] on div at bounding box center [723, 119] width 43 height 44
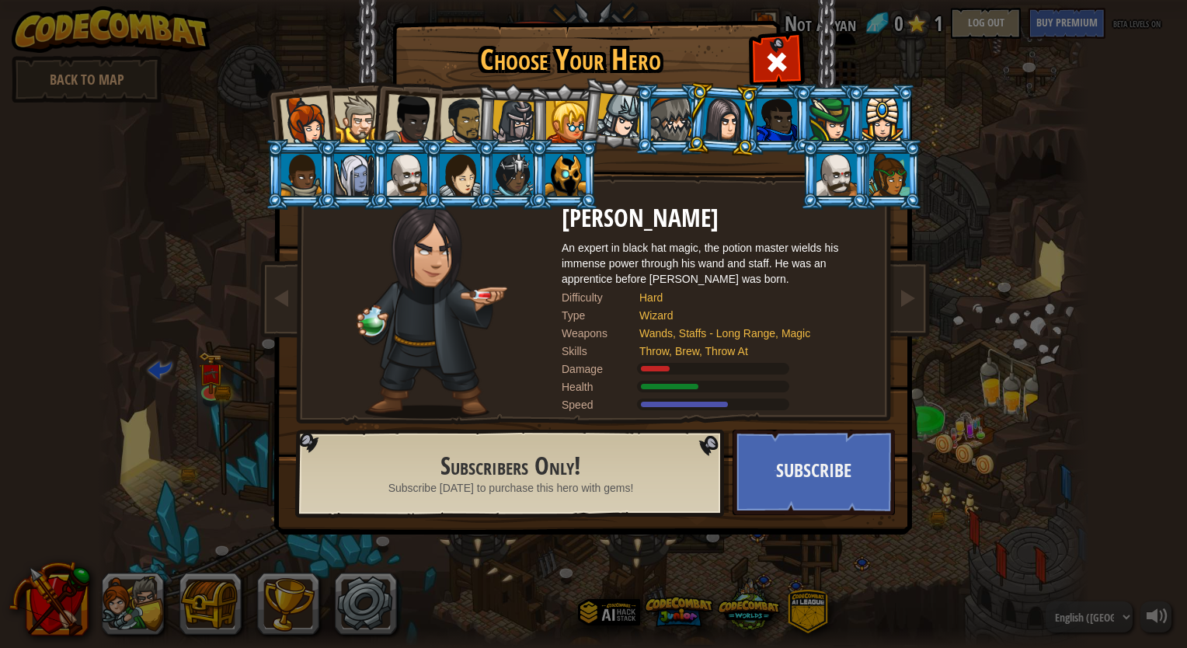
click at [620, 120] on div at bounding box center [619, 116] width 46 height 46
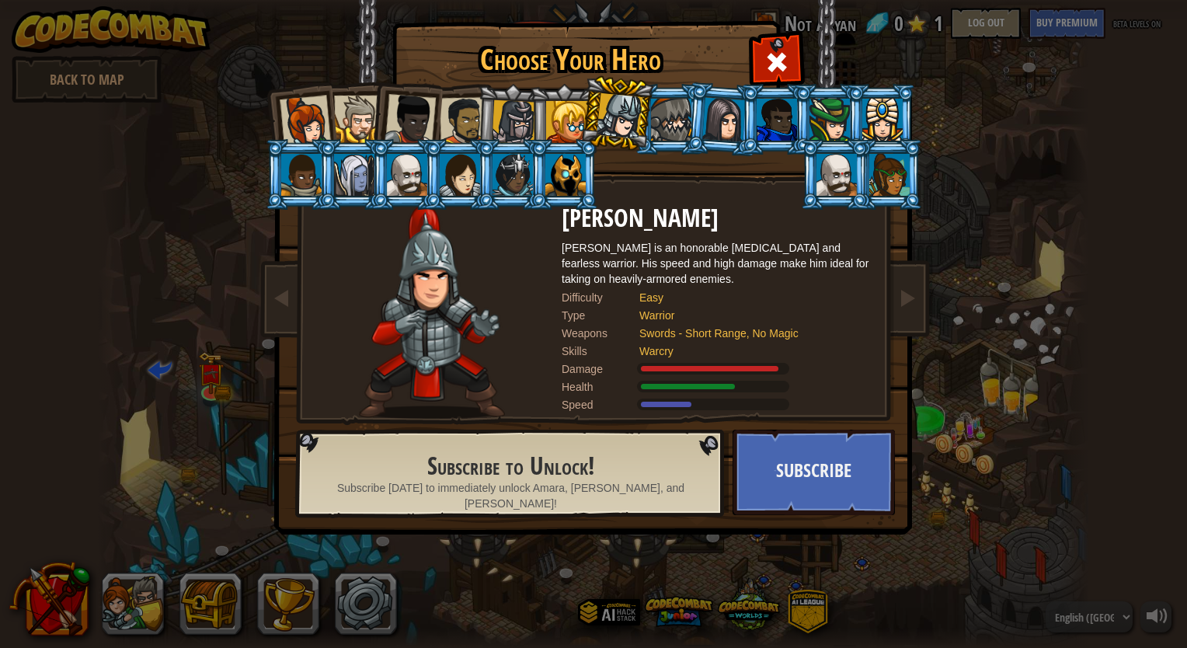
click at [553, 120] on div at bounding box center [567, 122] width 42 height 42
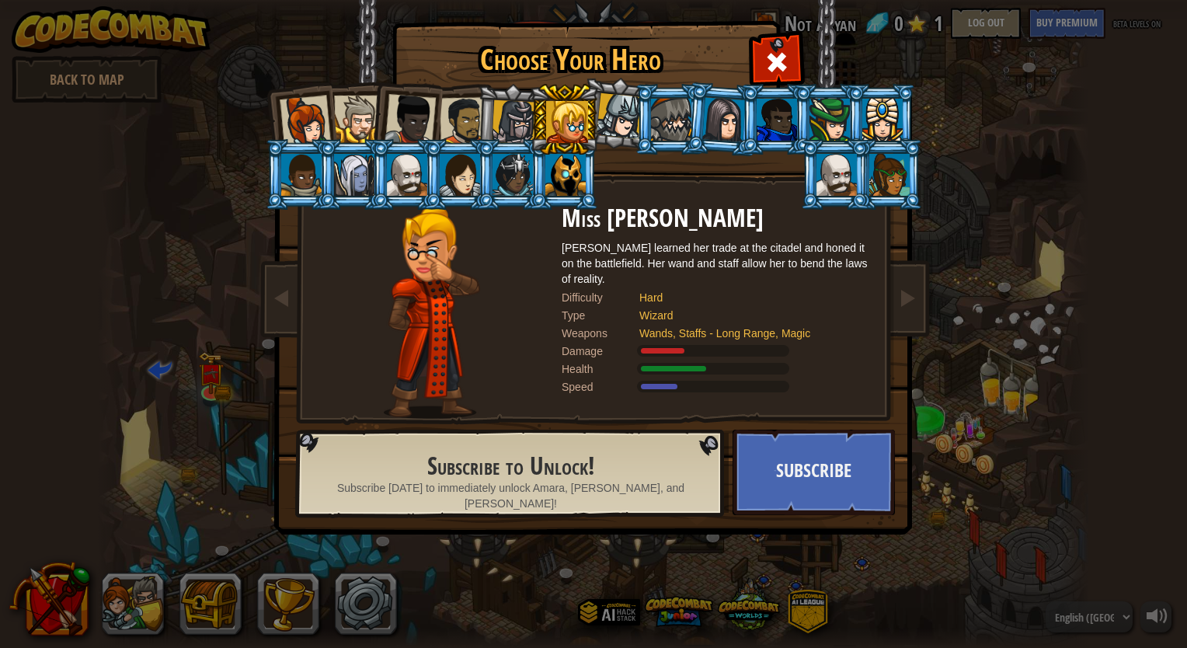
click at [316, 117] on div at bounding box center [305, 121] width 51 height 51
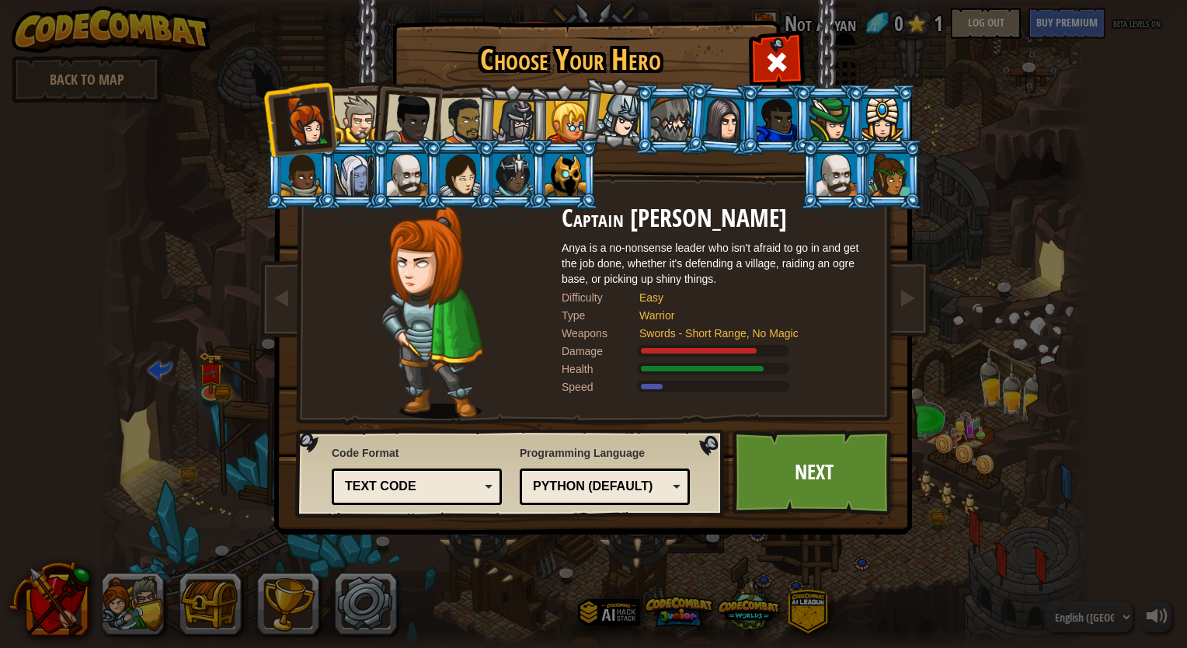
click at [348, 119] on div at bounding box center [357, 119] width 47 height 47
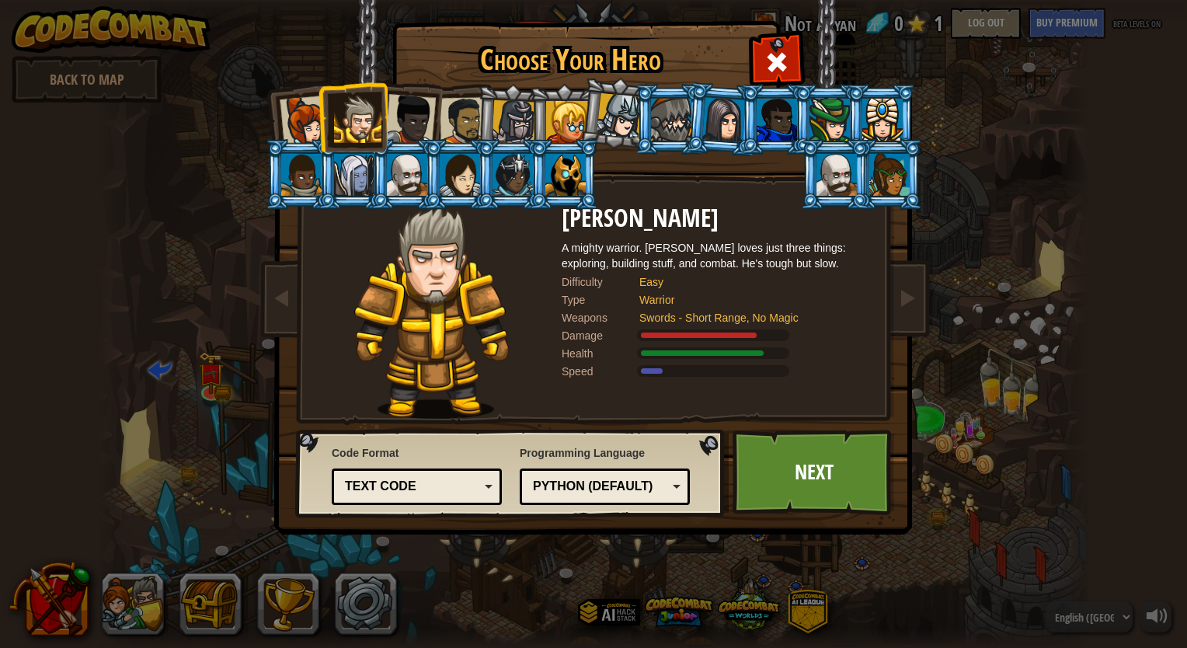
click at [406, 127] on div at bounding box center [409, 119] width 51 height 51
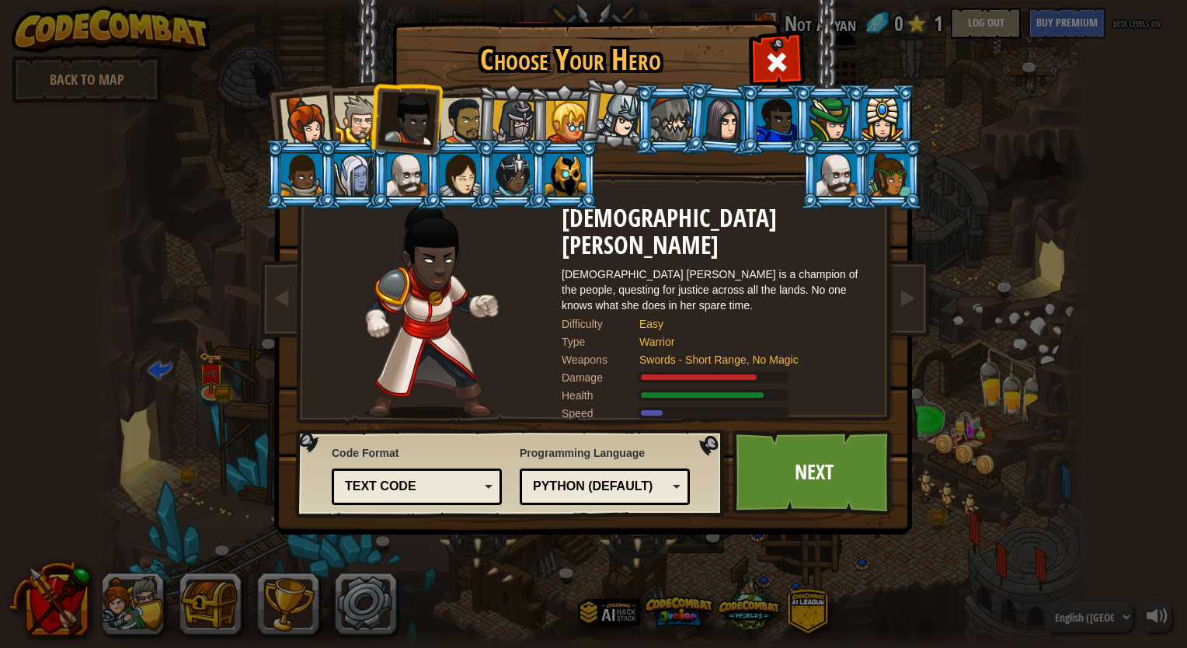
click at [453, 126] on div at bounding box center [464, 121] width 48 height 48
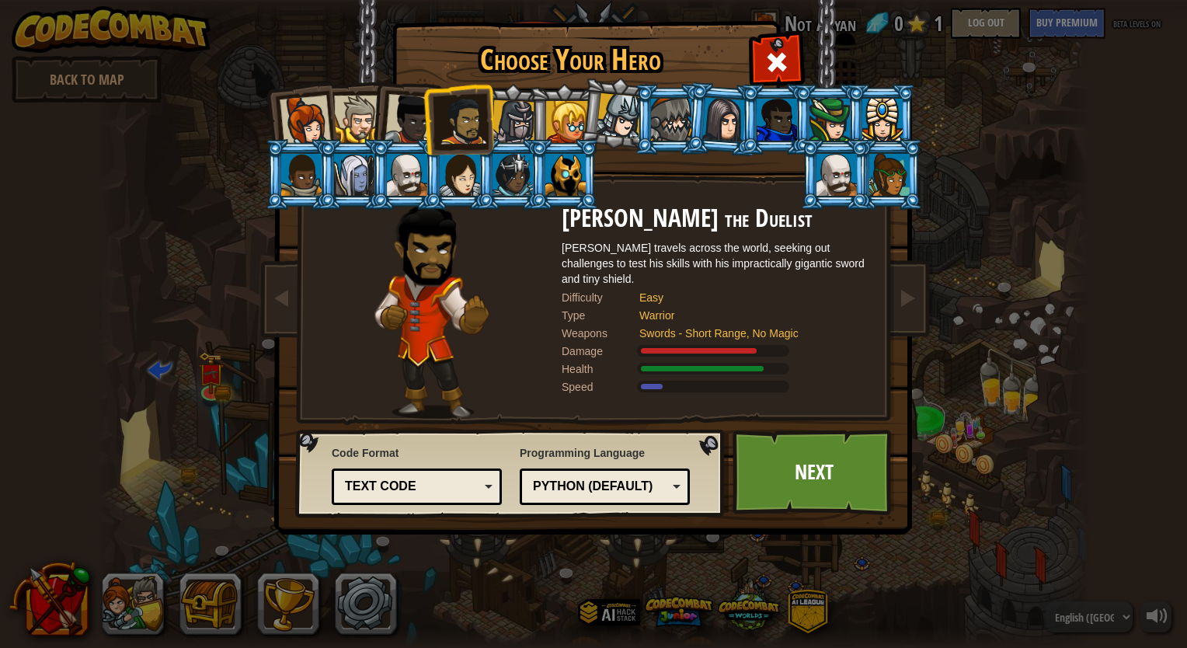
click at [503, 130] on div at bounding box center [514, 122] width 44 height 44
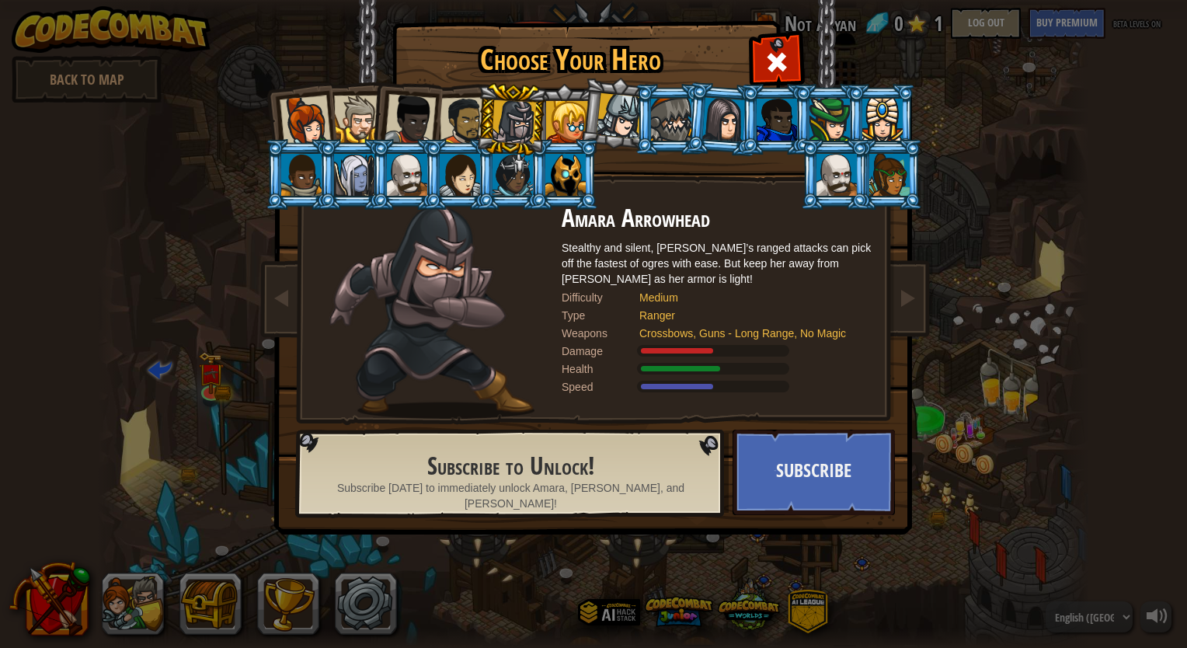
click at [446, 126] on div at bounding box center [464, 121] width 48 height 48
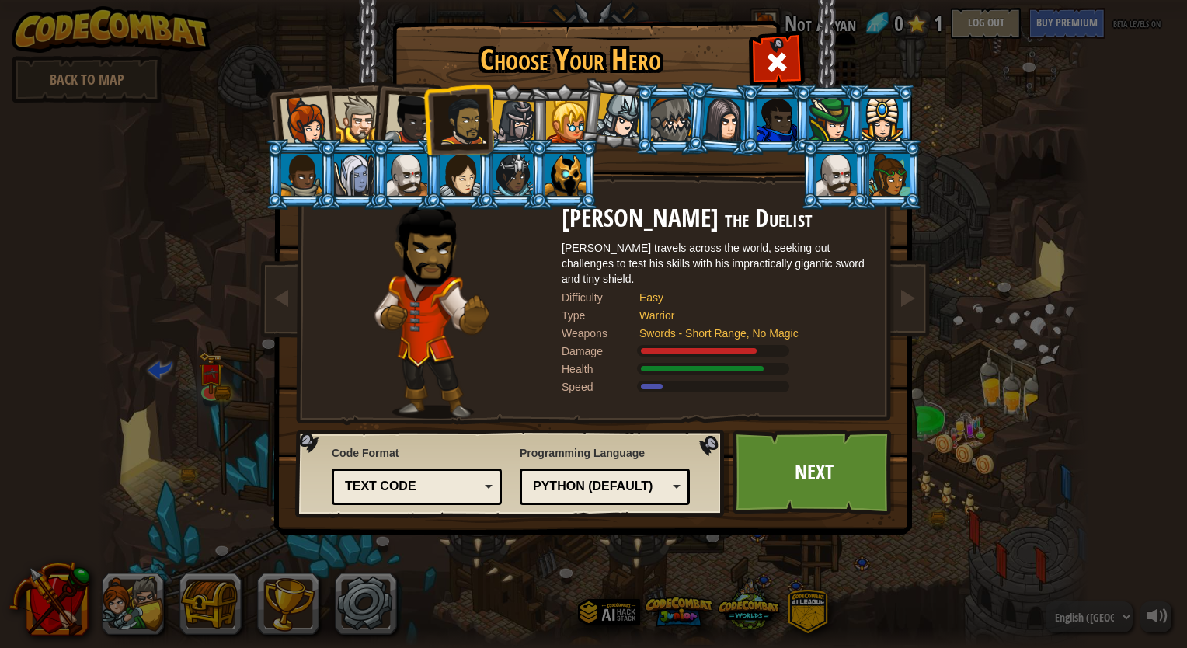
click at [363, 121] on div at bounding box center [357, 119] width 47 height 47
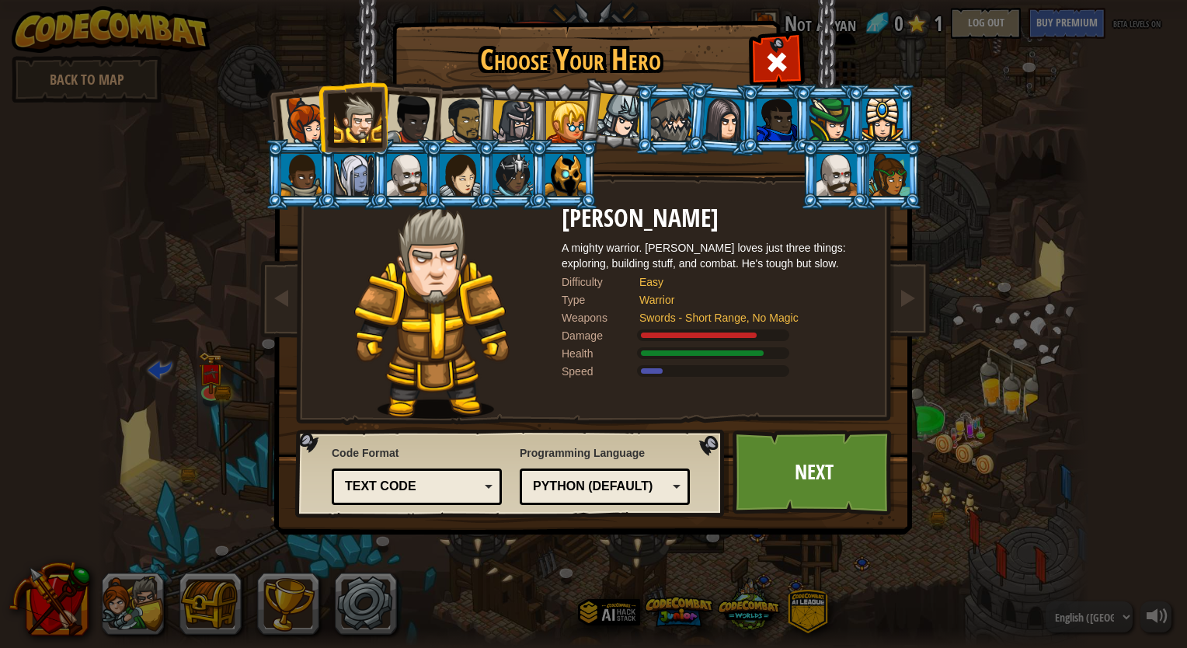
click at [307, 120] on div at bounding box center [305, 121] width 51 height 51
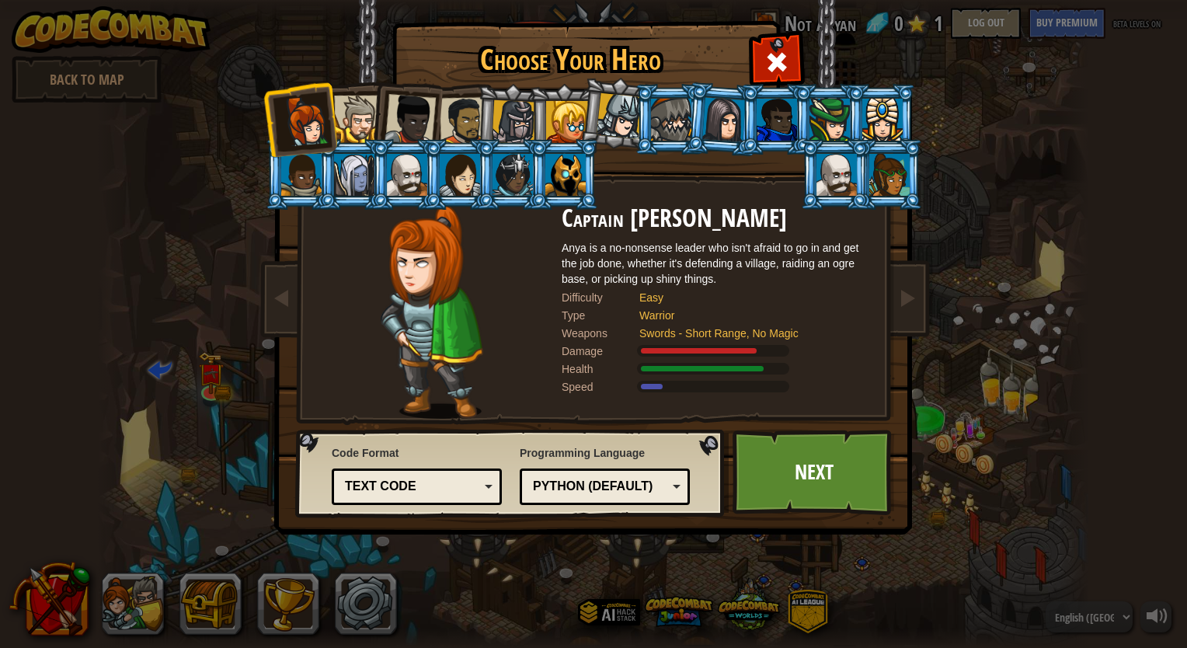
click at [410, 124] on div at bounding box center [409, 119] width 51 height 51
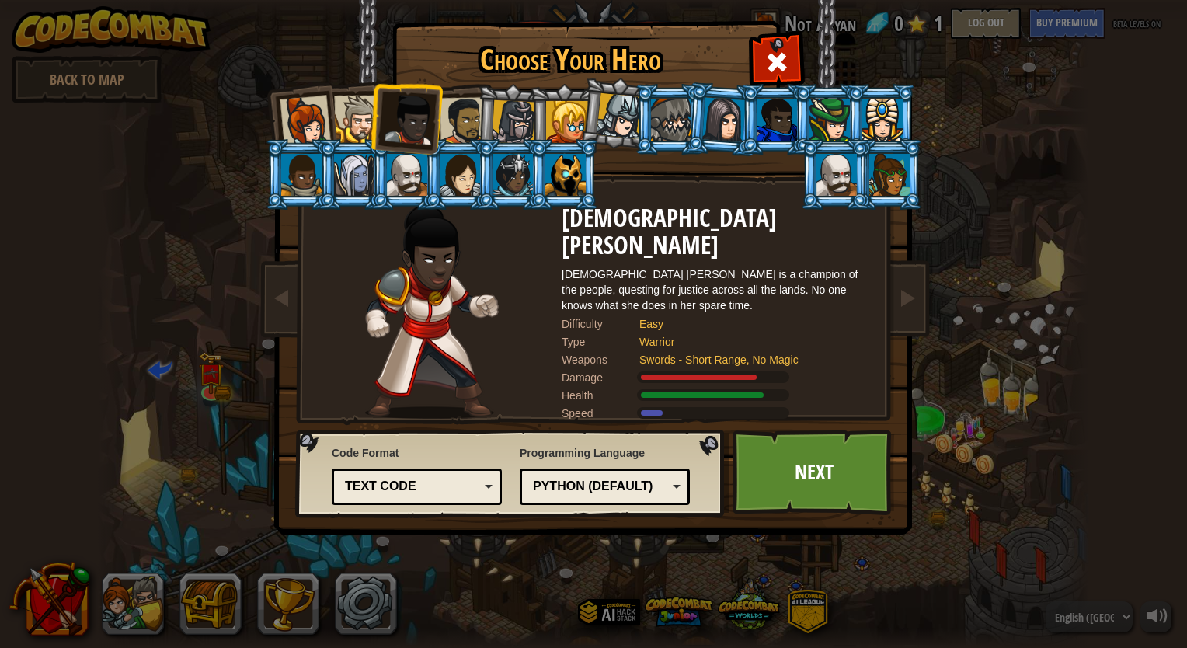
click at [464, 116] on div at bounding box center [464, 121] width 48 height 48
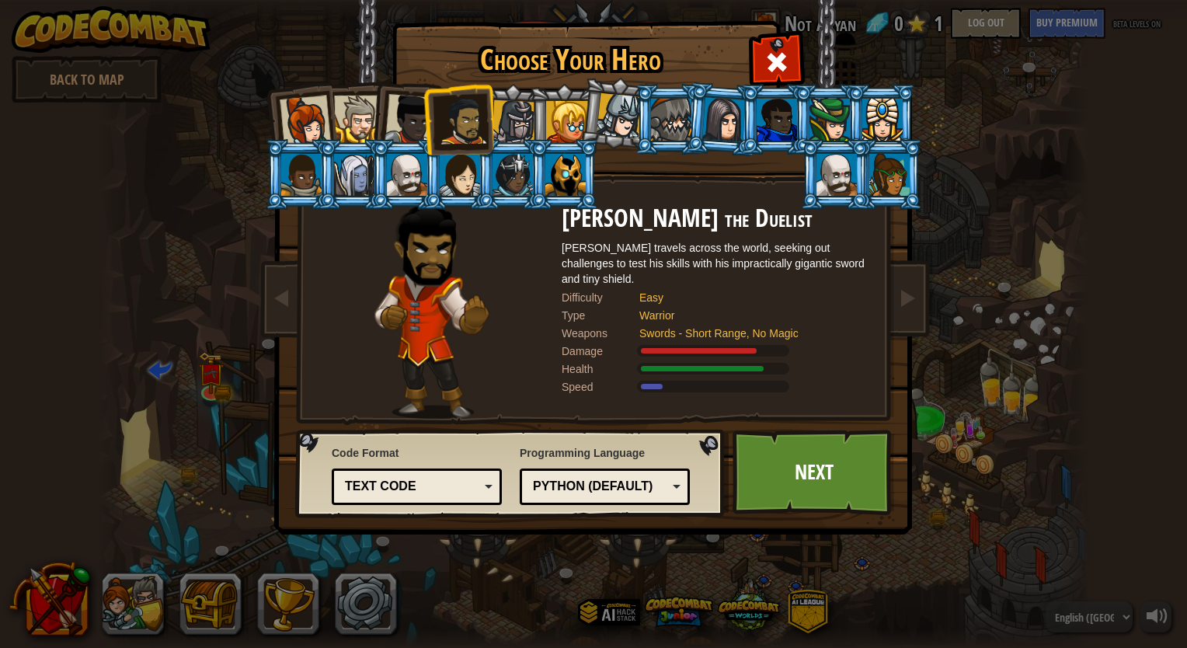
click at [361, 123] on div at bounding box center [357, 119] width 47 height 47
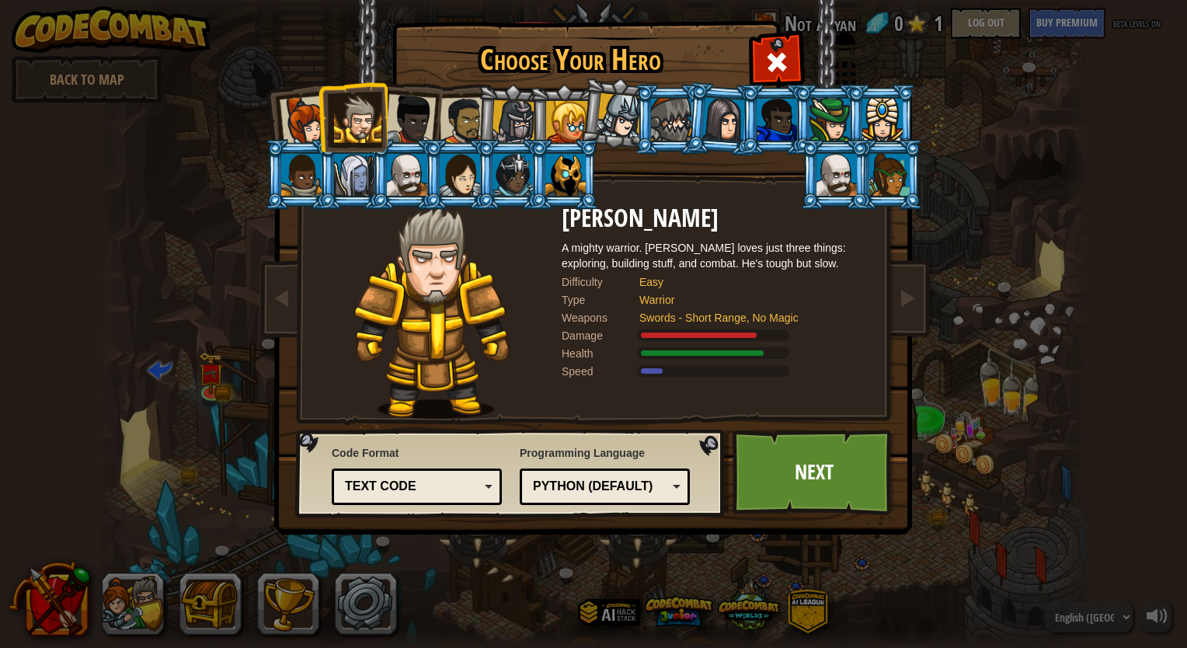
click at [475, 480] on div "Text code" at bounding box center [412, 487] width 134 height 18
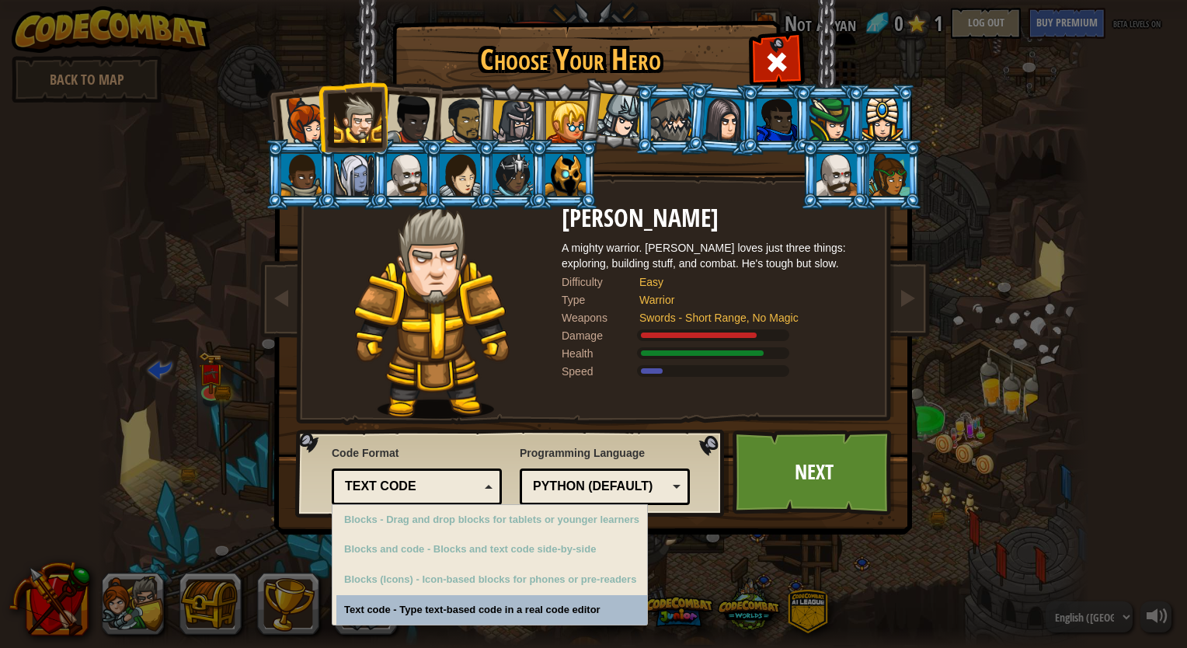
click at [475, 480] on div "Text code" at bounding box center [412, 487] width 134 height 18
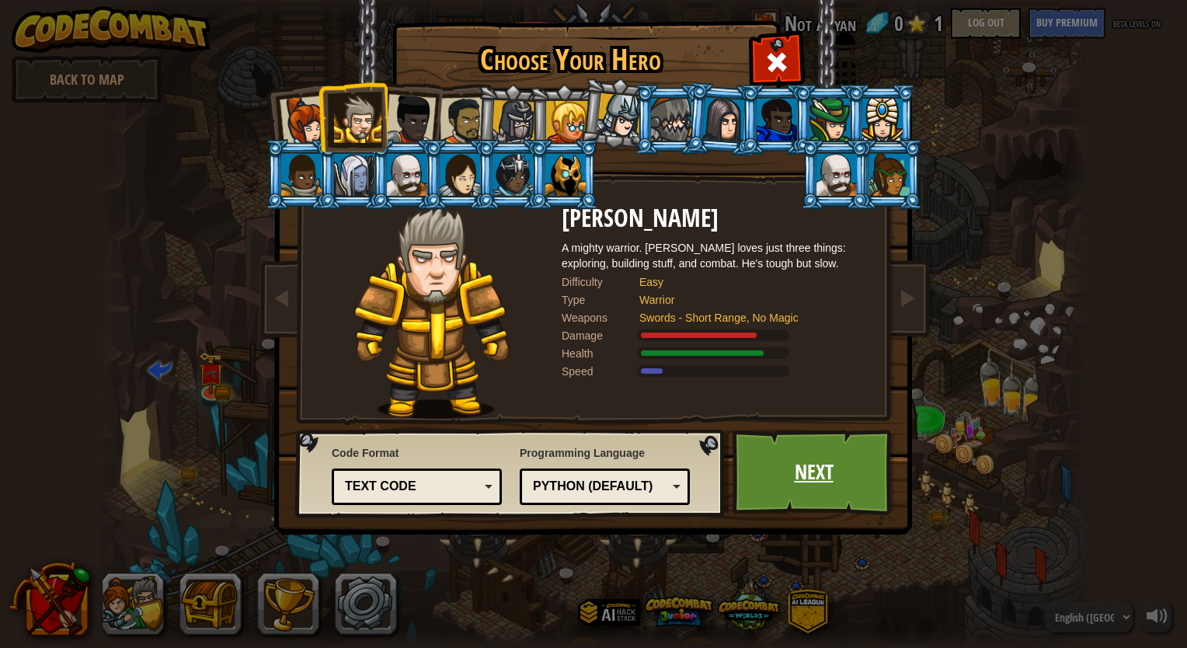
click at [870, 492] on link "Next" at bounding box center [813, 471] width 162 height 85
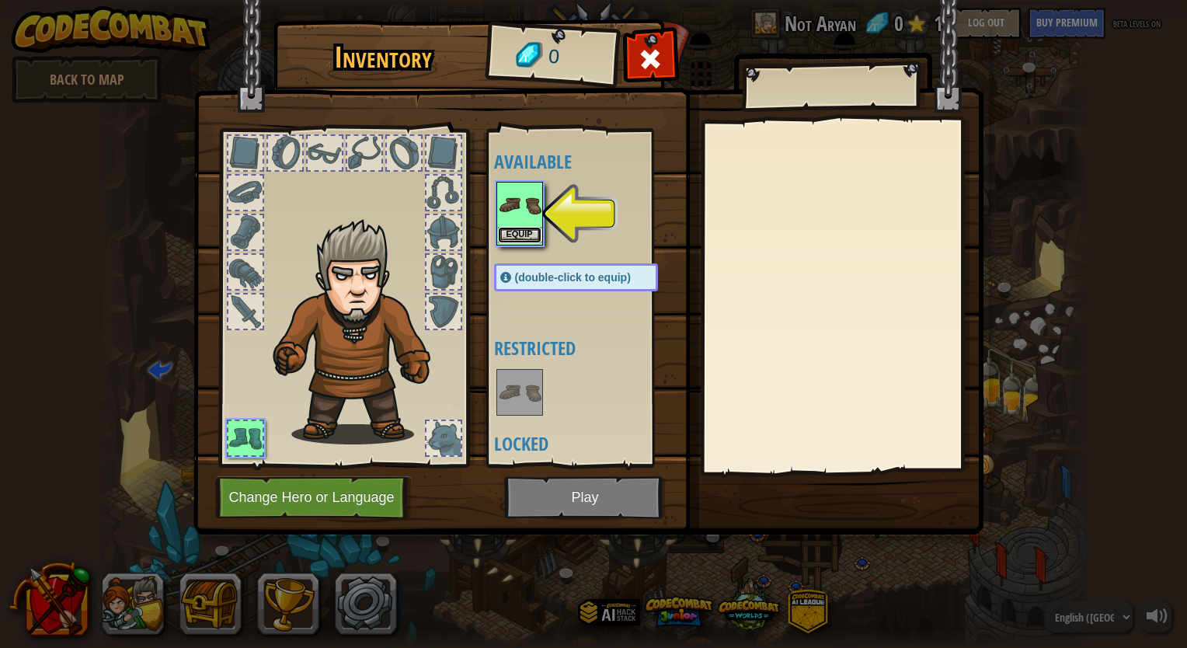
click at [525, 238] on button "Equip" at bounding box center [519, 235] width 43 height 16
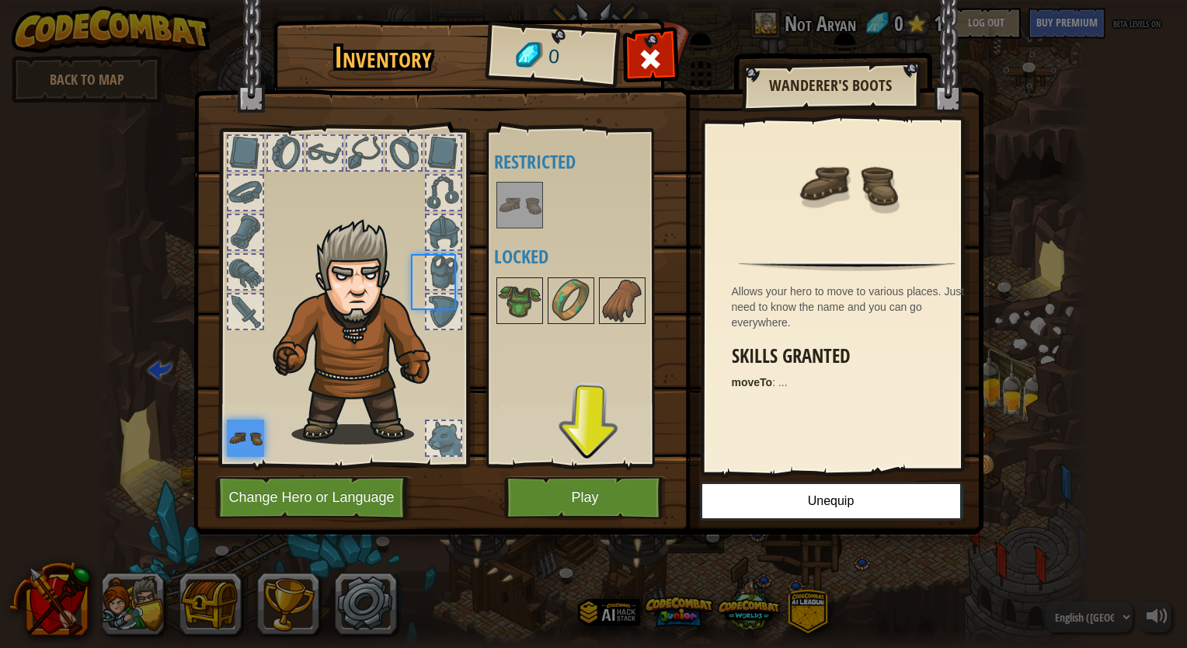
click at [525, 2] on body "powered by Back to Map Twisted Canyon (Locked) Challenge: collect the most gold…" at bounding box center [593, 1] width 1187 height 2
click at [573, 493] on button "Play" at bounding box center [585, 497] width 162 height 43
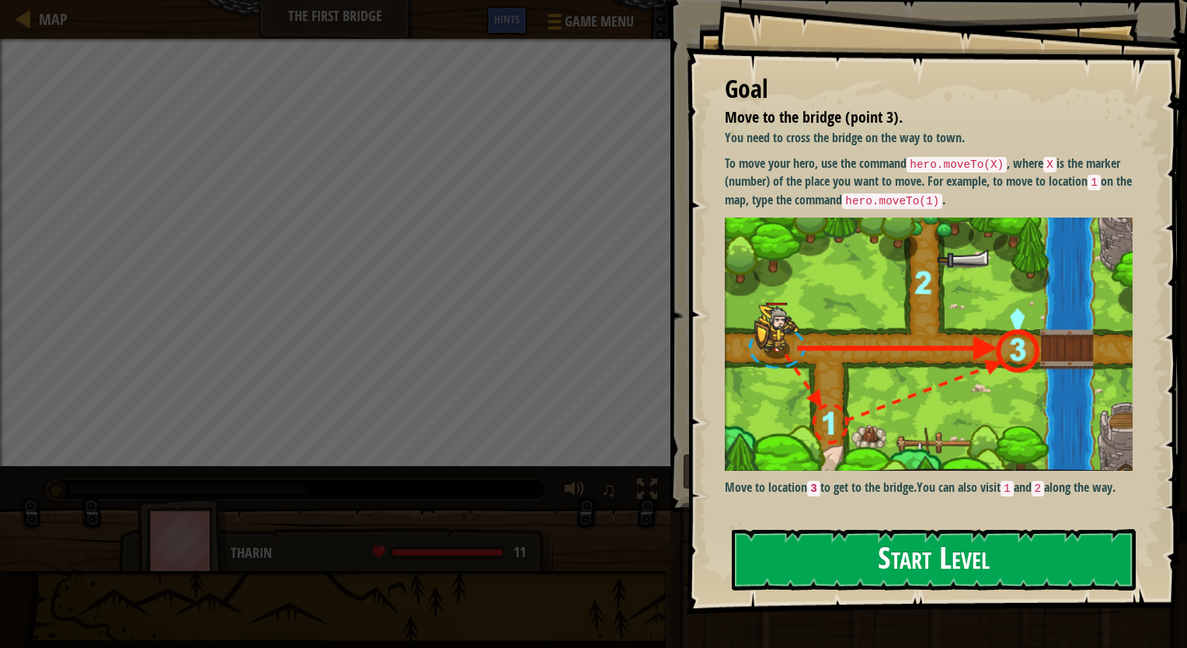
click at [779, 554] on button "Start Level" at bounding box center [933, 559] width 404 height 61
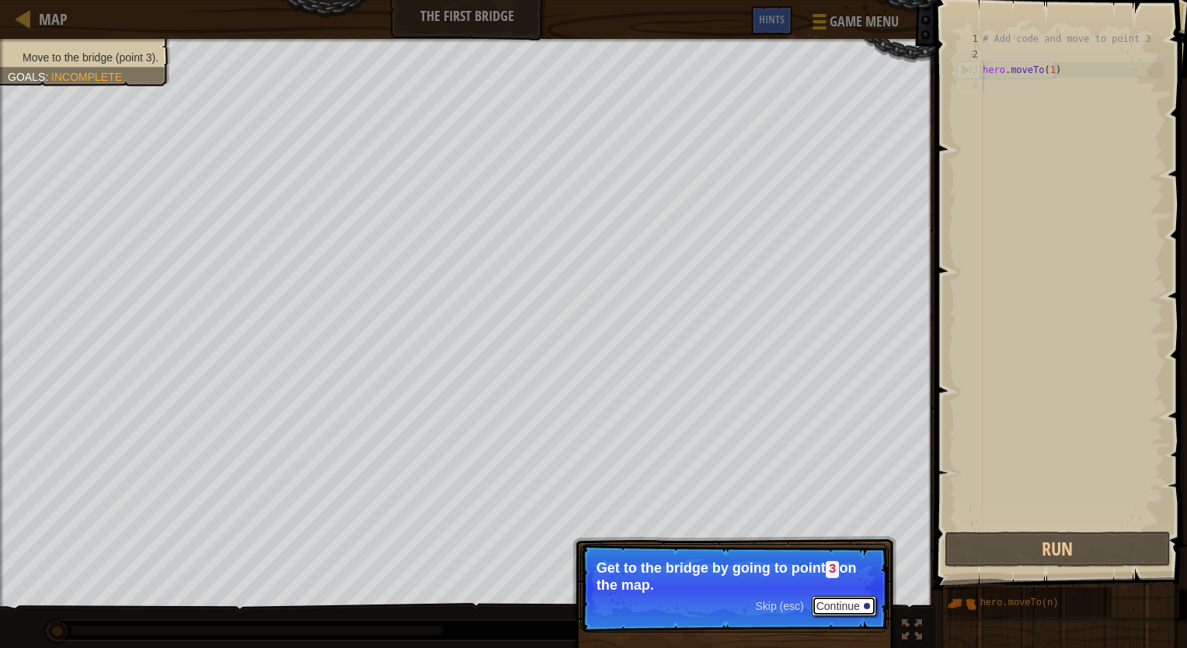
click at [839, 603] on button "Continue" at bounding box center [843, 606] width 64 height 20
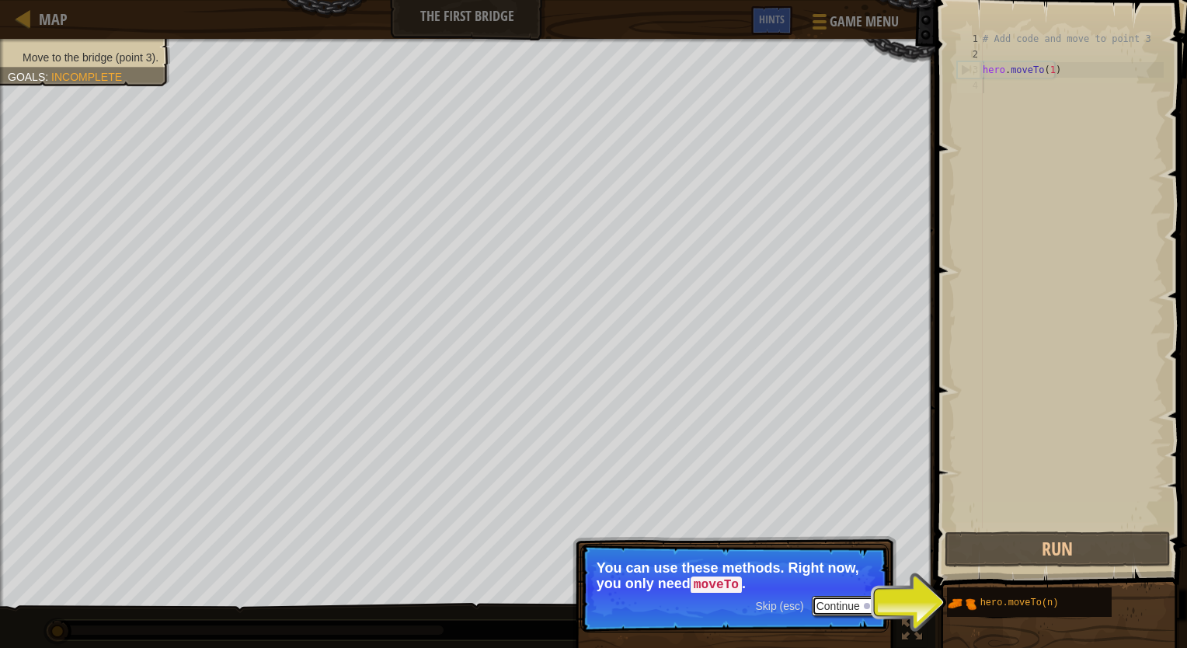
click at [825, 601] on button "Continue" at bounding box center [843, 606] width 64 height 20
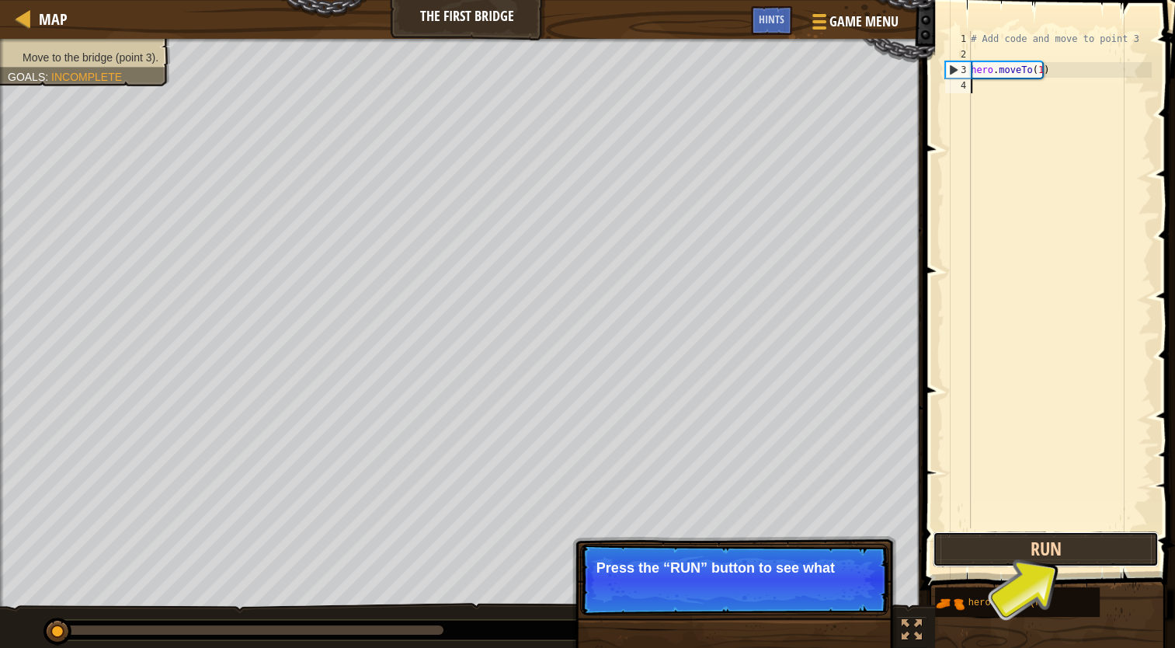
click at [1110, 551] on button "Run" at bounding box center [1046, 549] width 226 height 36
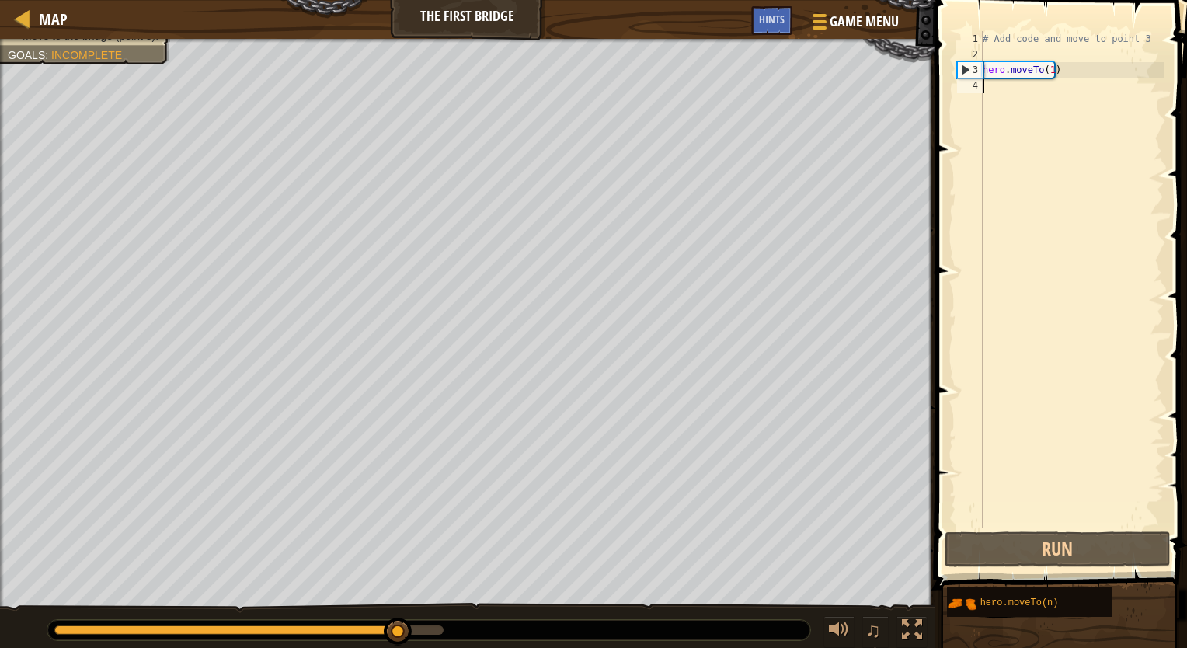
click at [1048, 70] on div "# Add code and move to point 3 hero . moveTo ( 1 )" at bounding box center [1071, 295] width 184 height 528
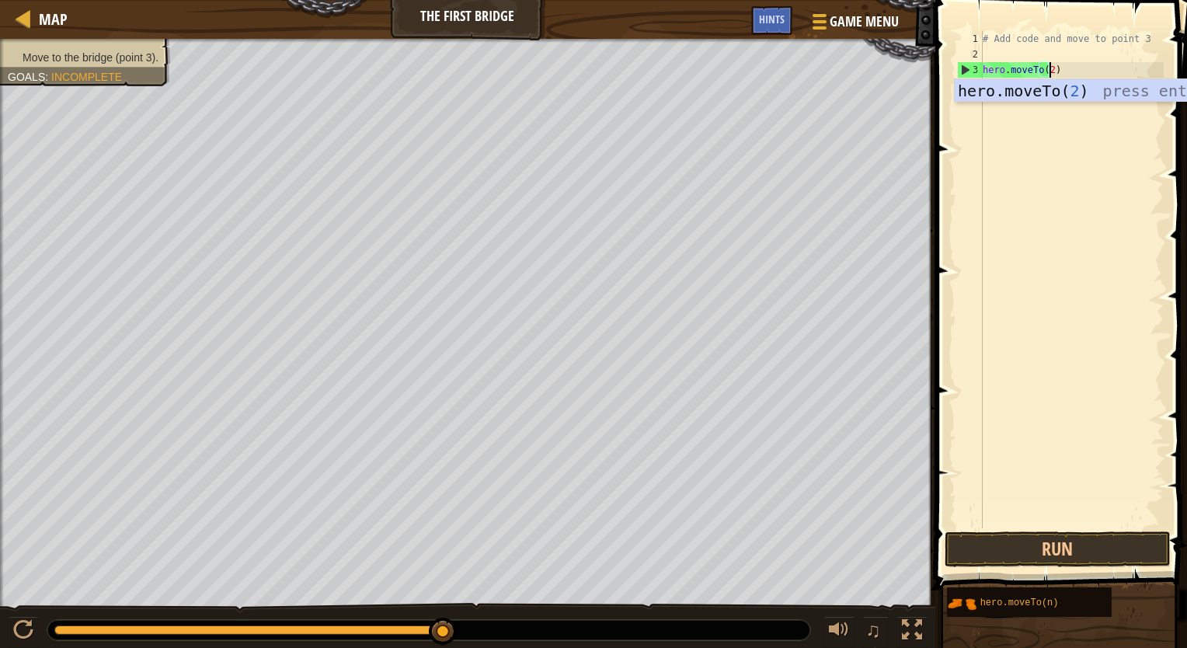
scroll to position [7, 5]
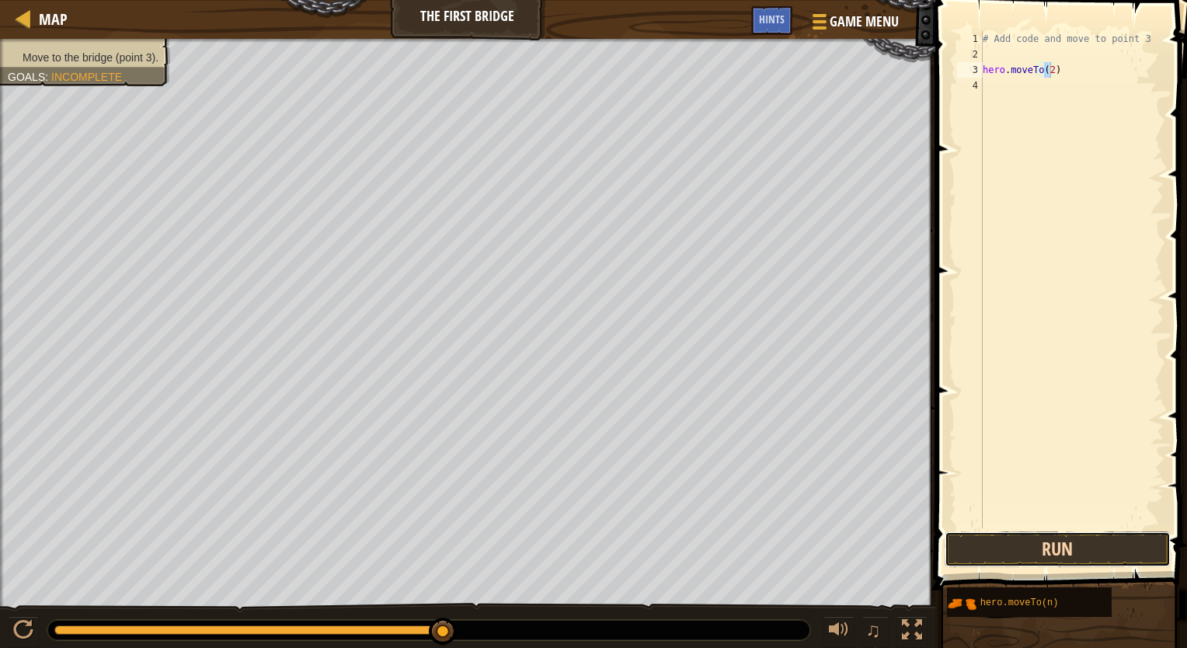
click at [954, 545] on button "Run" at bounding box center [1057, 549] width 226 height 36
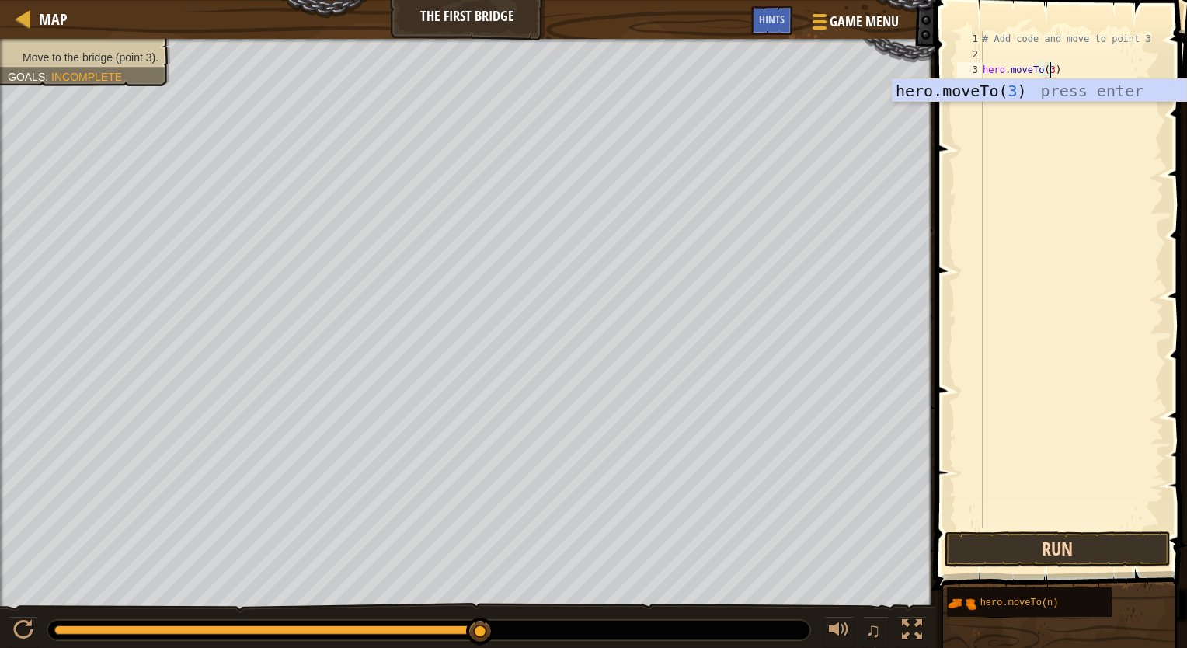
type textarea "hero.moveTo(3)"
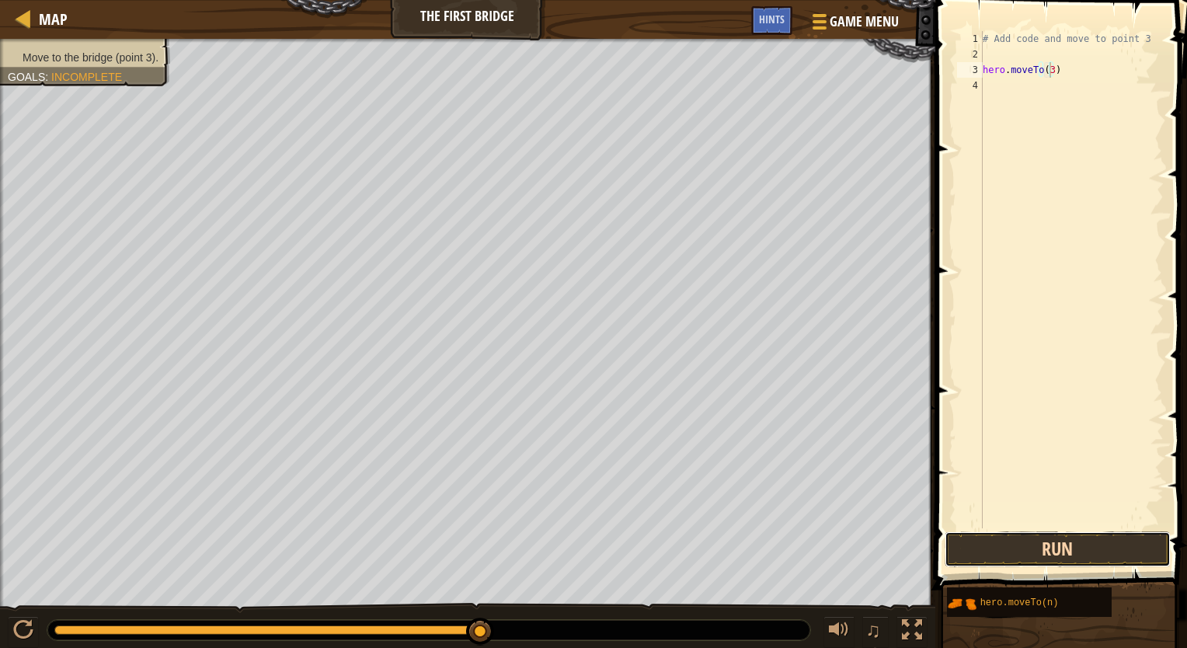
click at [992, 558] on button "Run" at bounding box center [1057, 549] width 226 height 36
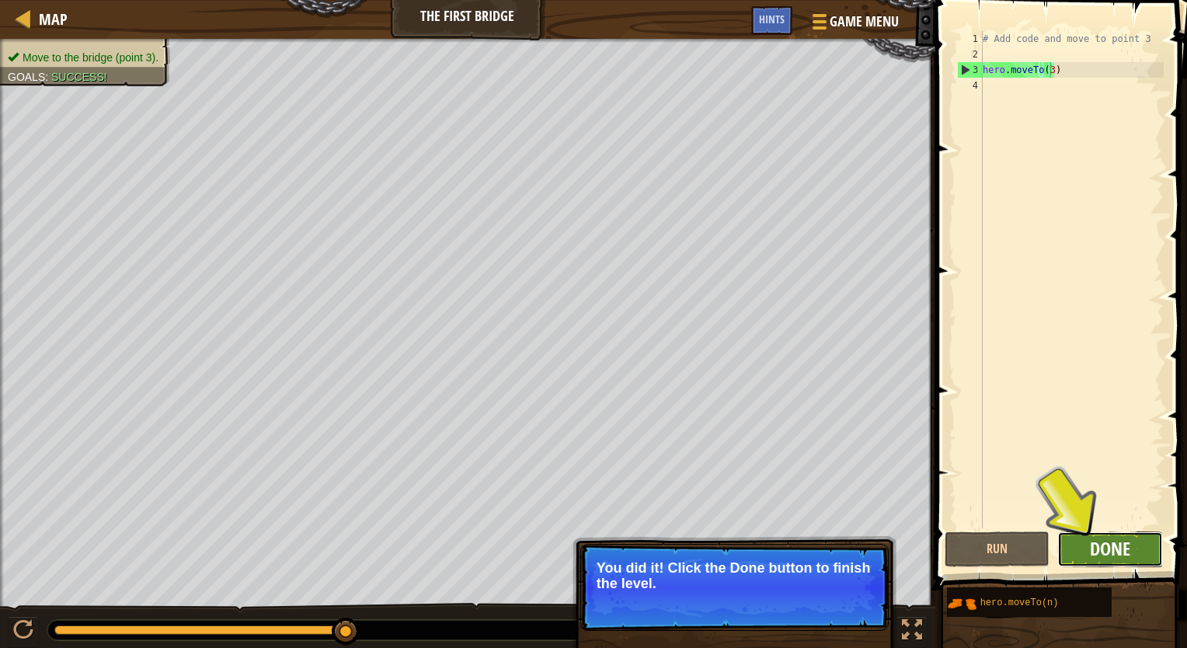
click at [1129, 553] on span "Done" at bounding box center [1109, 548] width 40 height 25
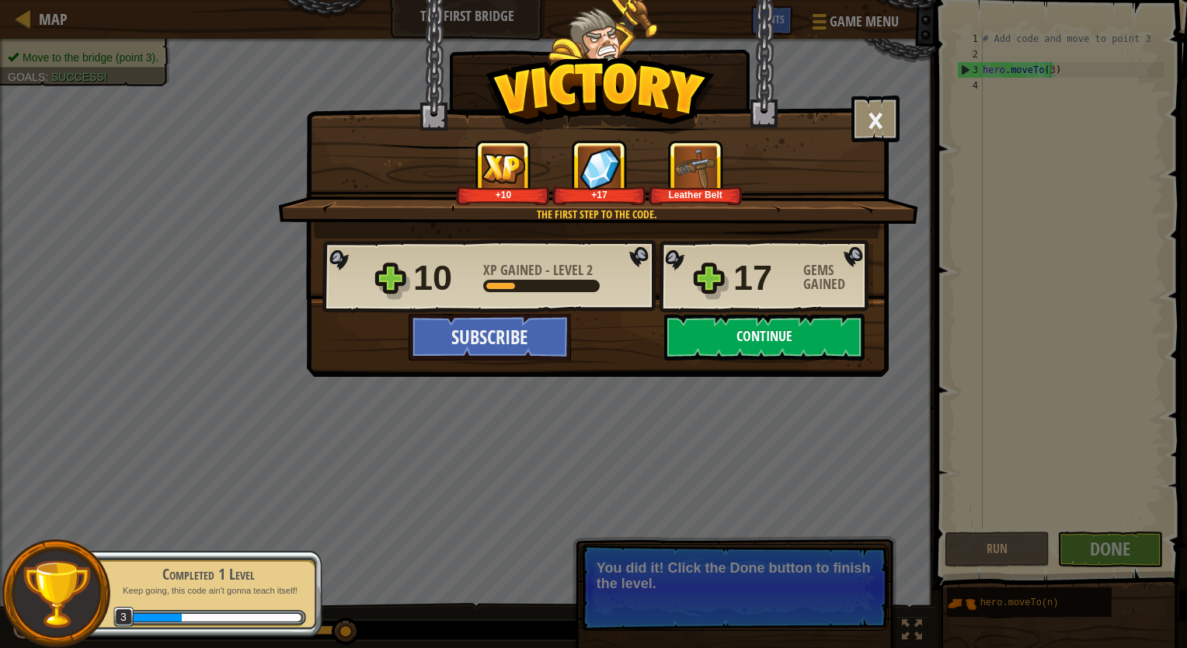
click at [802, 348] on button "Continue" at bounding box center [764, 337] width 200 height 47
